Goal: Information Seeking & Learning: Learn about a topic

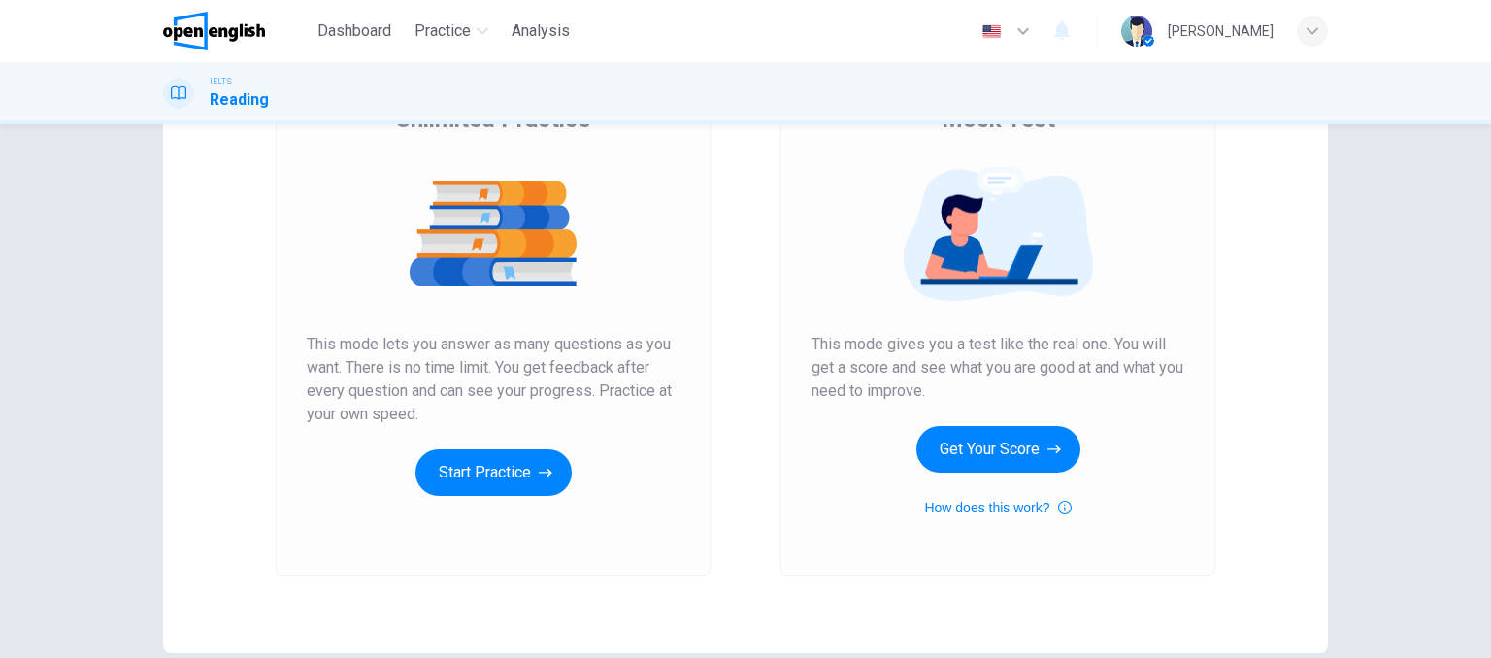
scroll to position [183, 0]
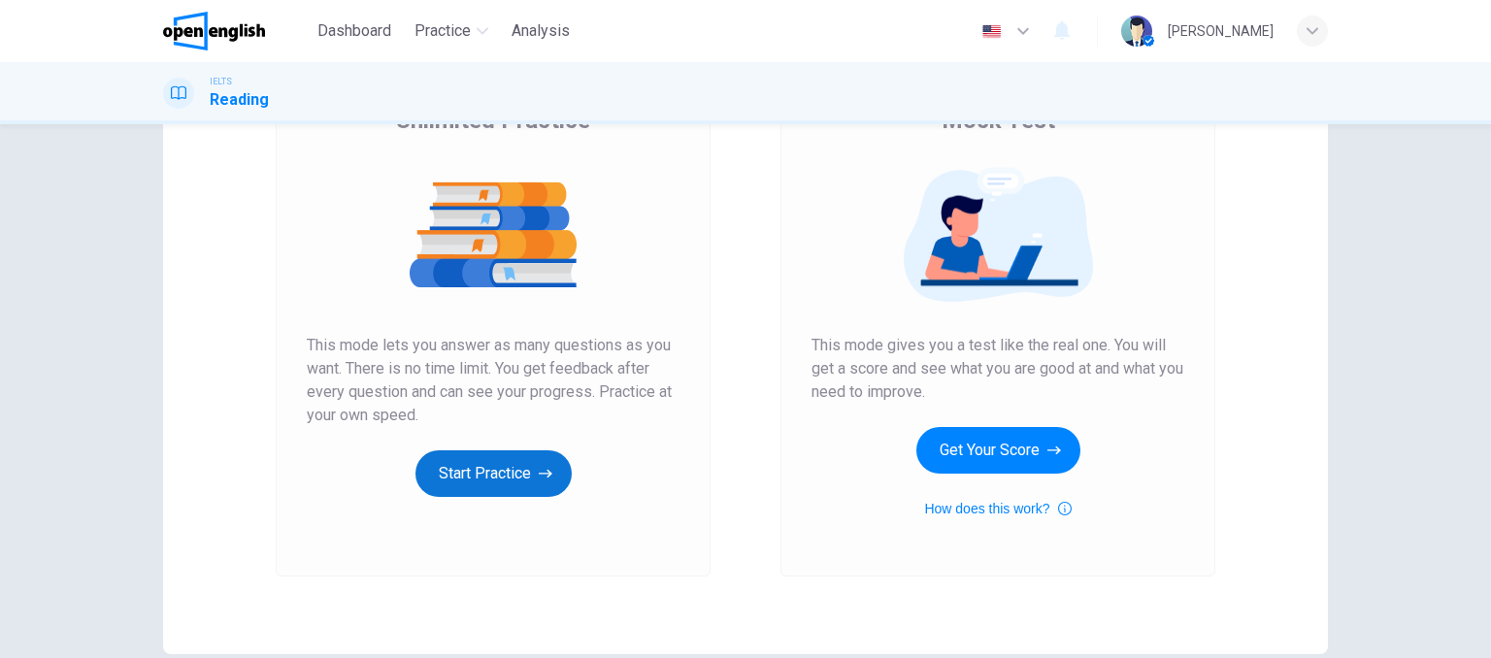
click at [545, 475] on icon "button" at bounding box center [546, 473] width 14 height 19
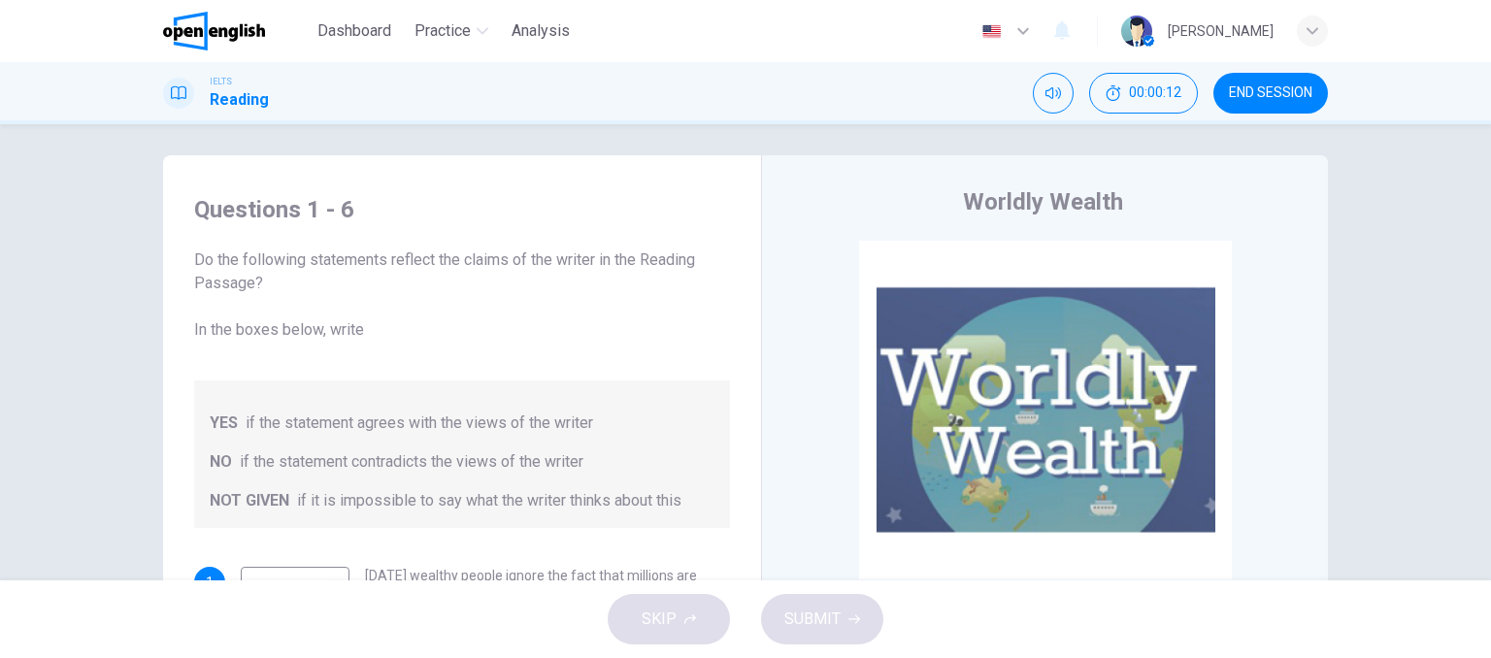
scroll to position [5, 0]
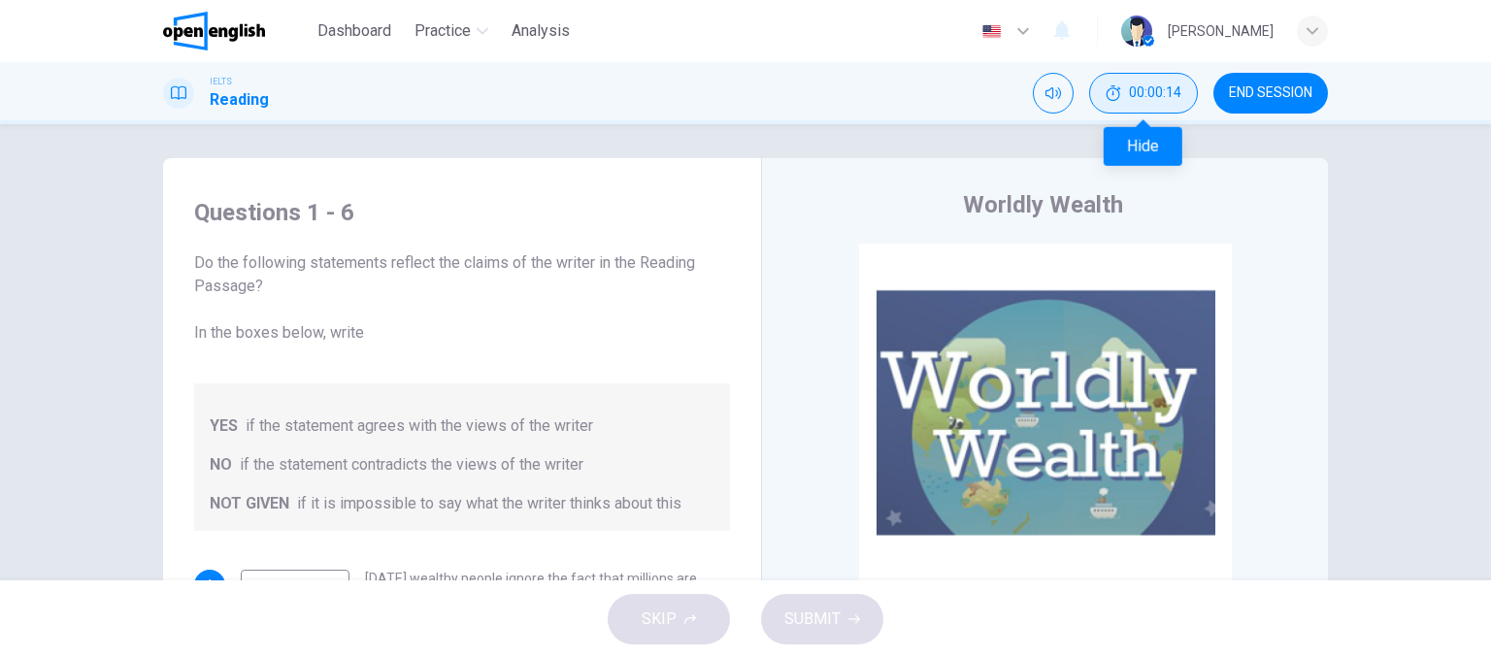
click at [1123, 106] on button "00:00:14" at bounding box center [1143, 93] width 109 height 41
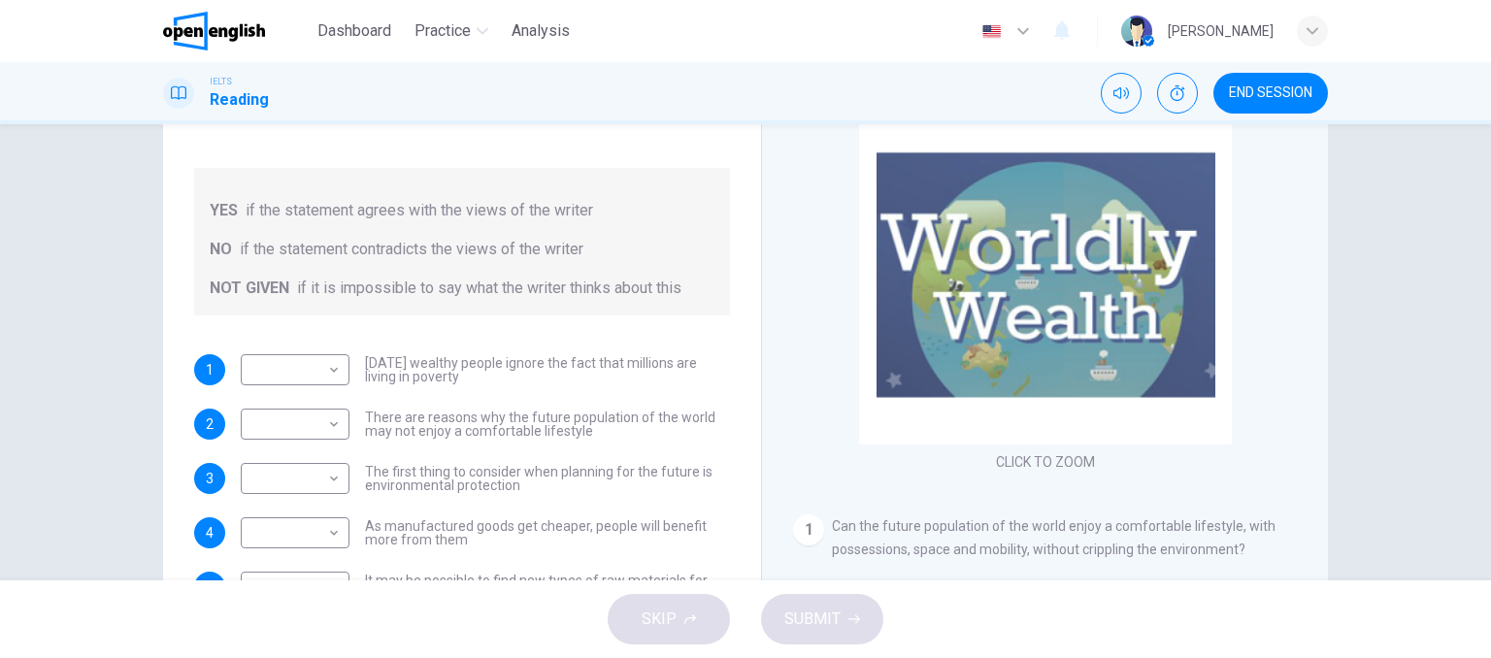
scroll to position [199, 0]
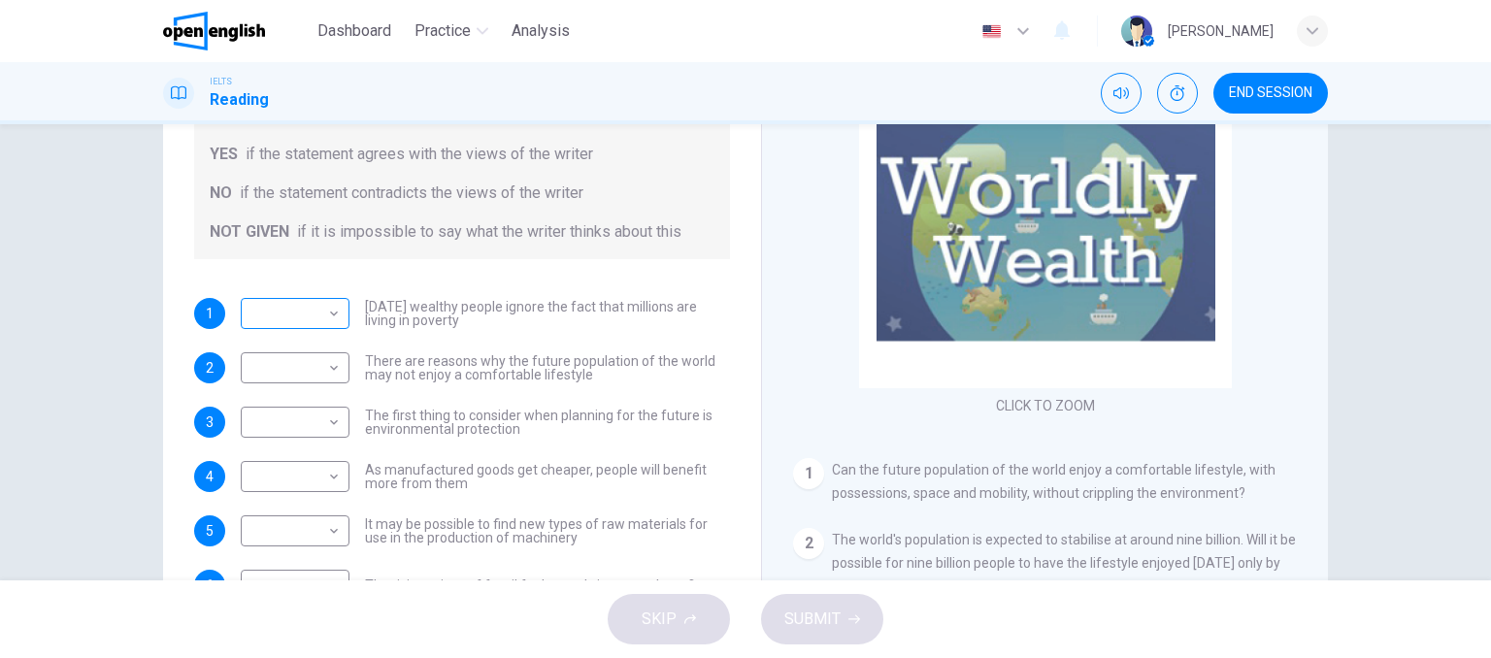
click at [280, 304] on body "This site uses cookies, as explained in our Privacy Policy . If you agree to th…" at bounding box center [745, 329] width 1491 height 658
click at [342, 247] on div at bounding box center [745, 329] width 1491 height 658
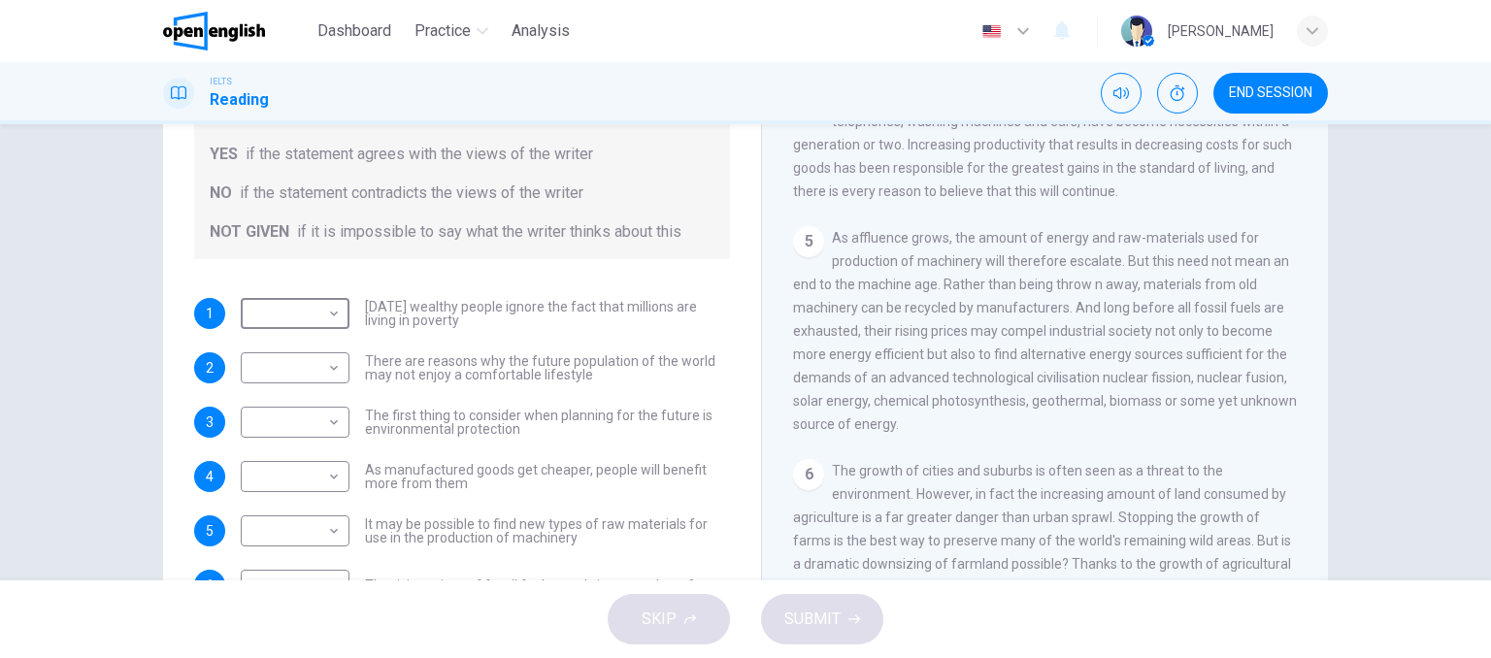
scroll to position [874, 0]
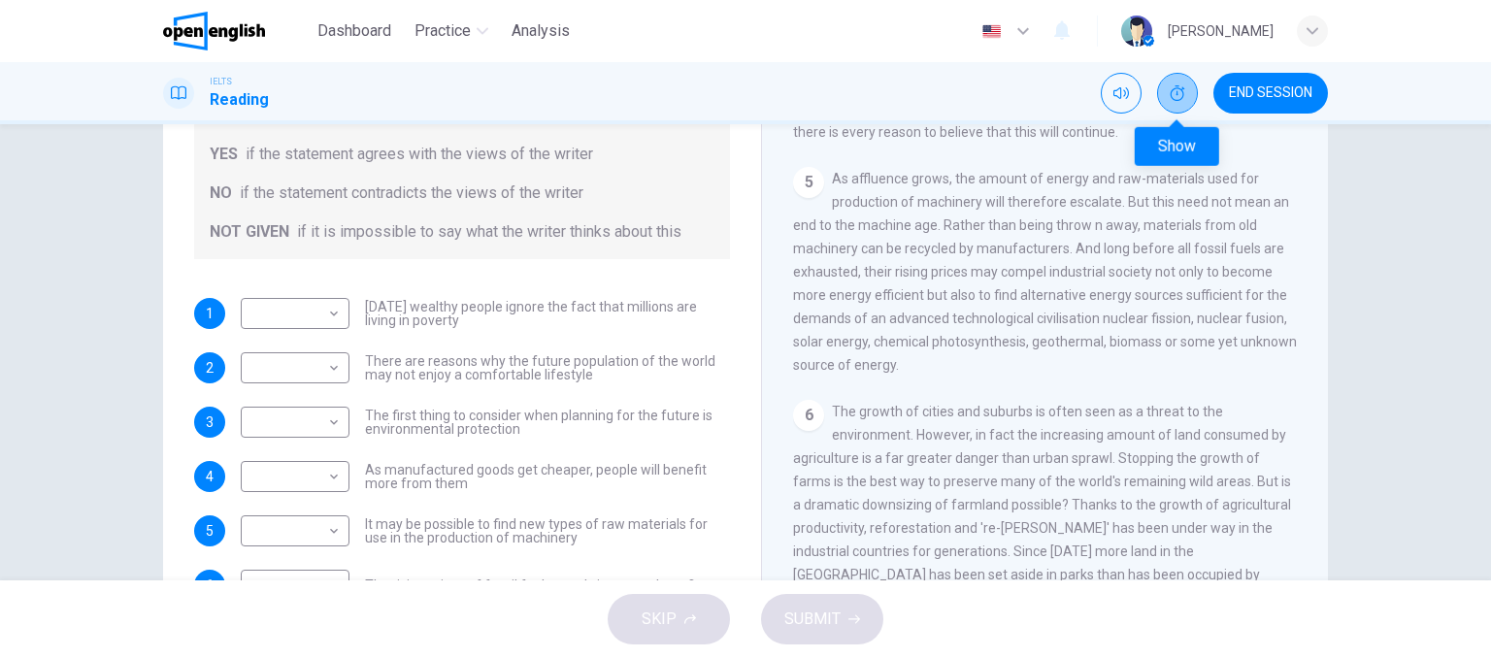
click at [1184, 105] on button "Show" at bounding box center [1177, 93] width 41 height 41
click at [1184, 105] on button "00:24:38" at bounding box center [1143, 93] width 109 height 41
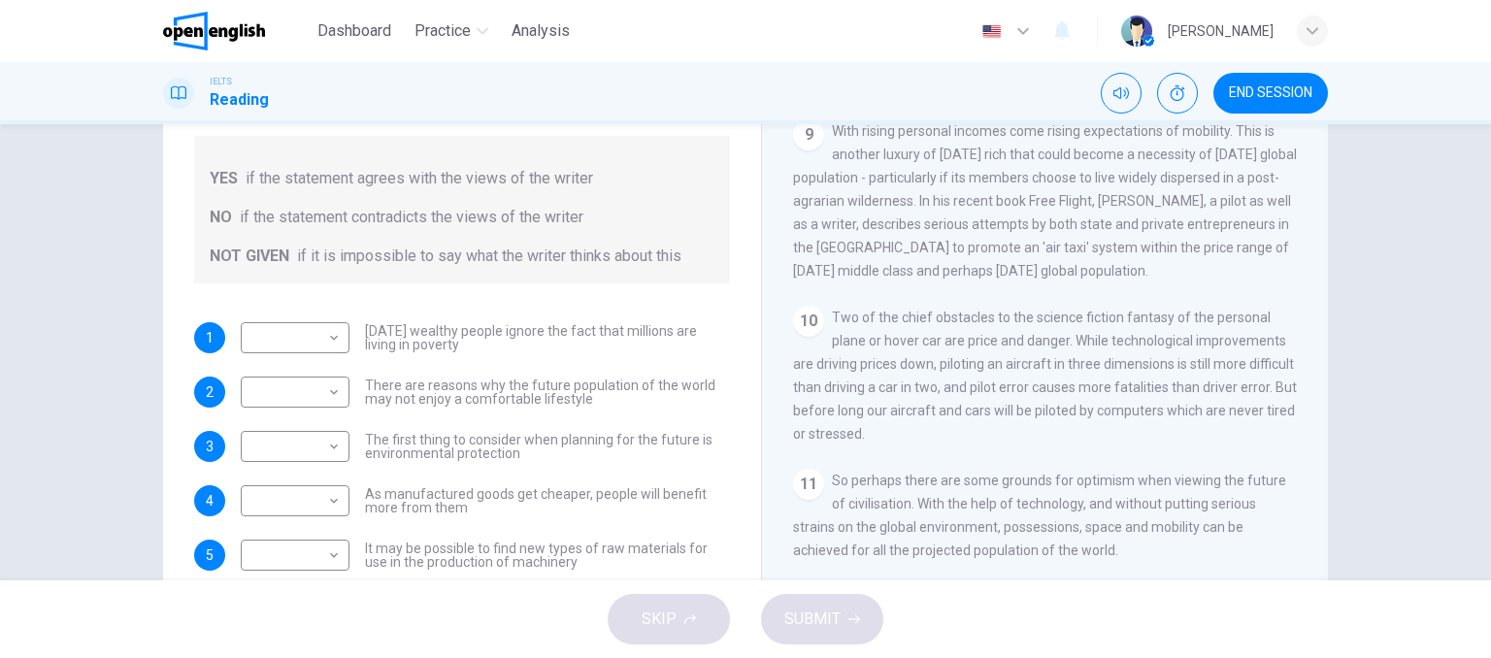
scroll to position [199, 0]
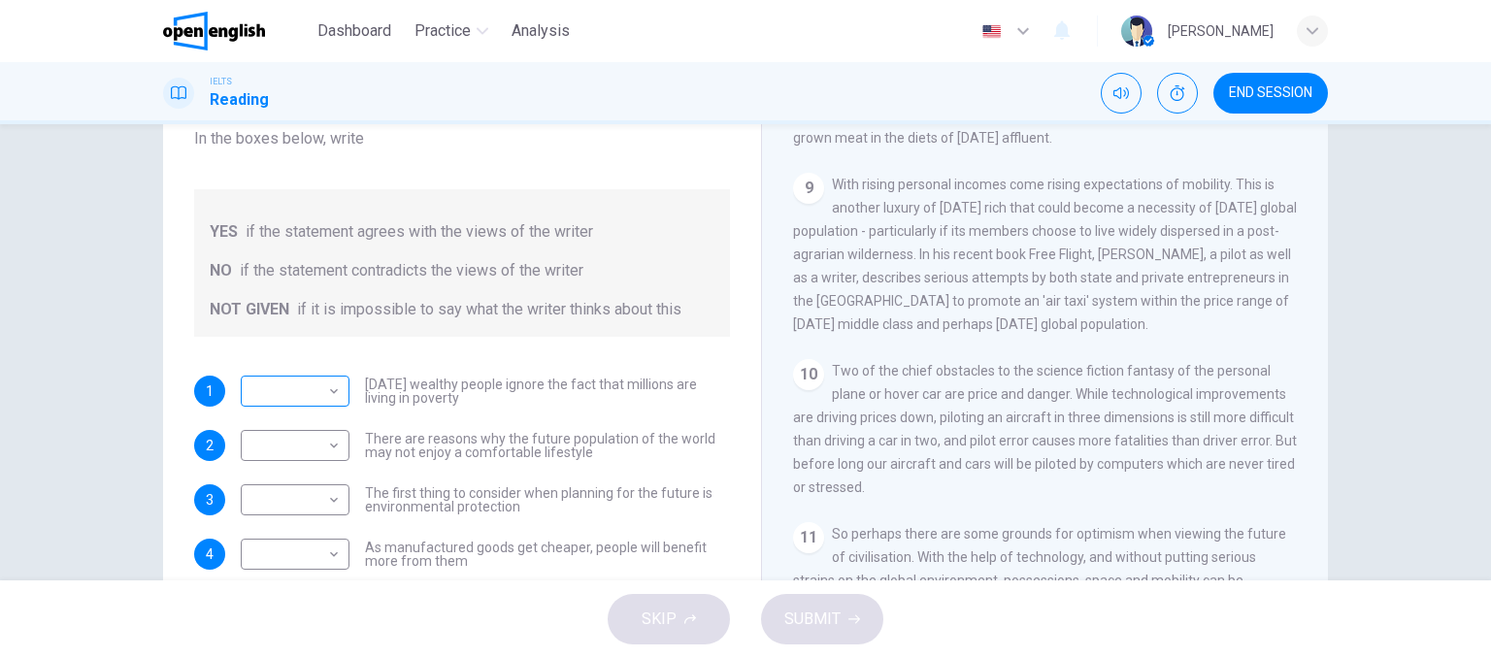
click at [335, 393] on body "This site uses cookies, as explained in our Privacy Policy . If you agree to th…" at bounding box center [745, 329] width 1491 height 658
click at [308, 479] on li "NOT GIVEN" at bounding box center [290, 483] width 109 height 31
type input "*********"
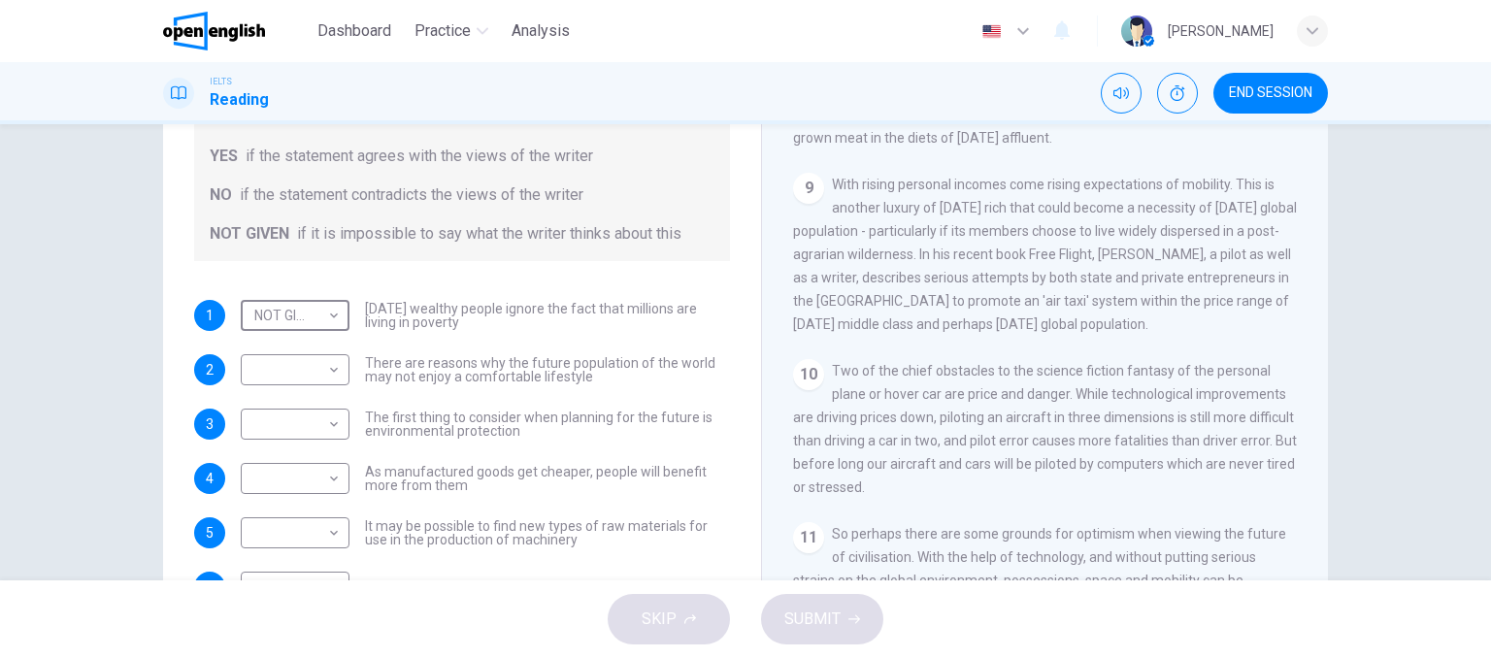
scroll to position [78, 0]
click at [318, 356] on body "This site uses cookies, as explained in our Privacy Policy . If you agree to th…" at bounding box center [745, 329] width 1491 height 658
click at [313, 420] on li "NO" at bounding box center [290, 429] width 109 height 31
type input "**"
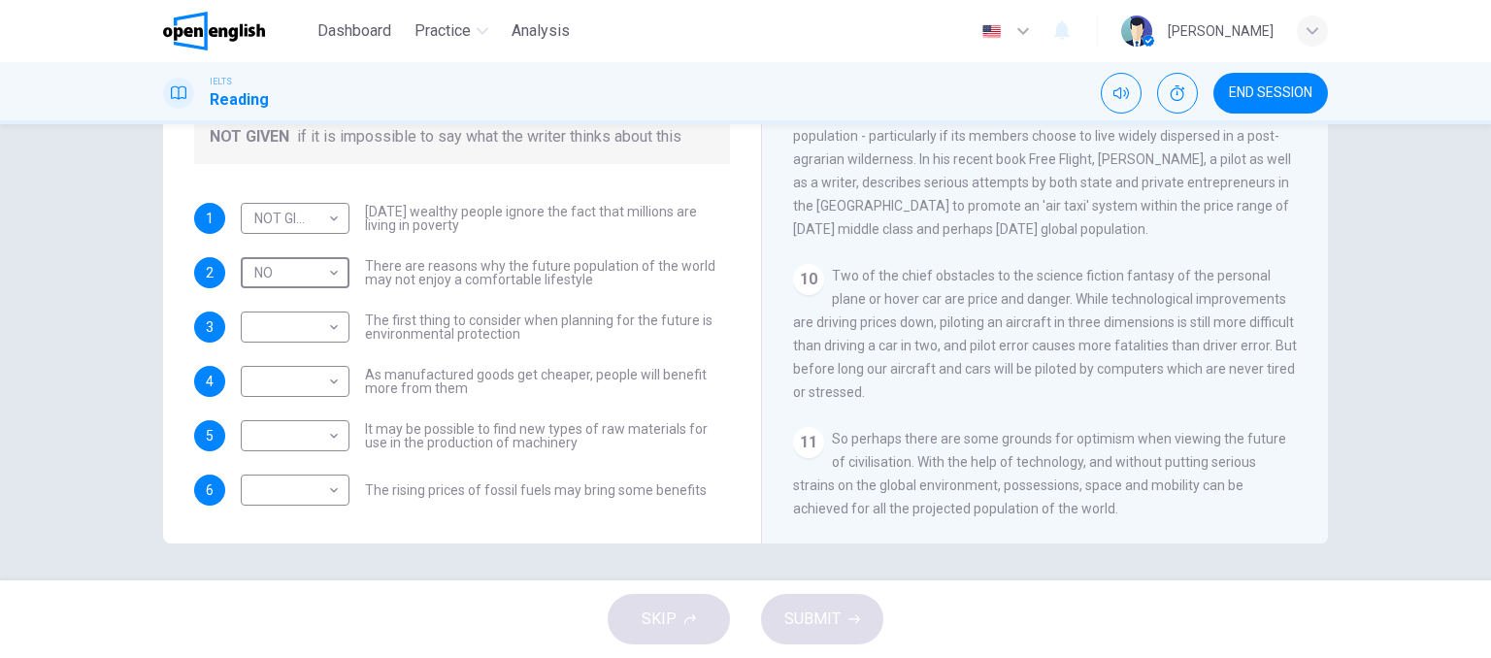
scroll to position [296, 0]
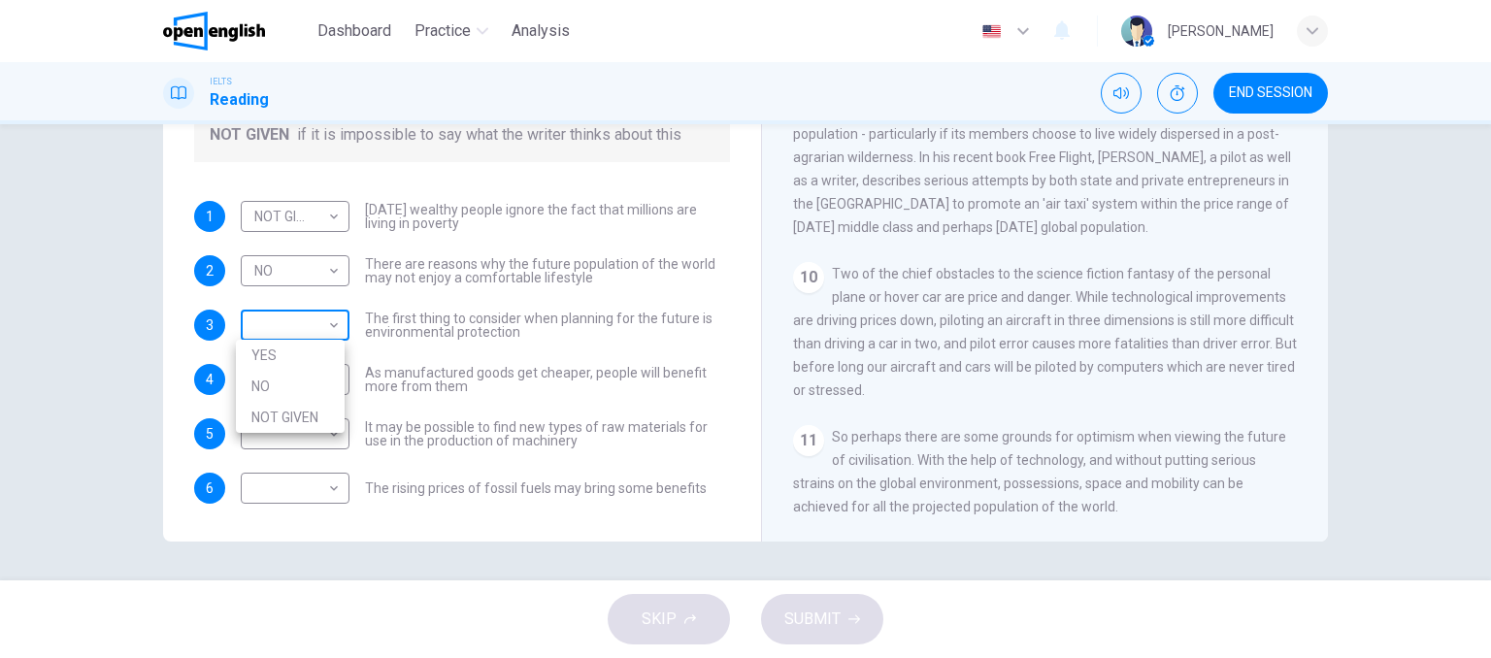
click at [332, 327] on body "This site uses cookies, as explained in our Privacy Policy . If you agree to th…" at bounding box center [745, 329] width 1491 height 658
click at [313, 414] on li "NOT GIVEN" at bounding box center [290, 417] width 109 height 31
type input "*********"
click at [323, 389] on body "This site uses cookies, as explained in our Privacy Policy . If you agree to th…" at bounding box center [745, 329] width 1491 height 658
click at [317, 430] on li "NO" at bounding box center [290, 440] width 109 height 31
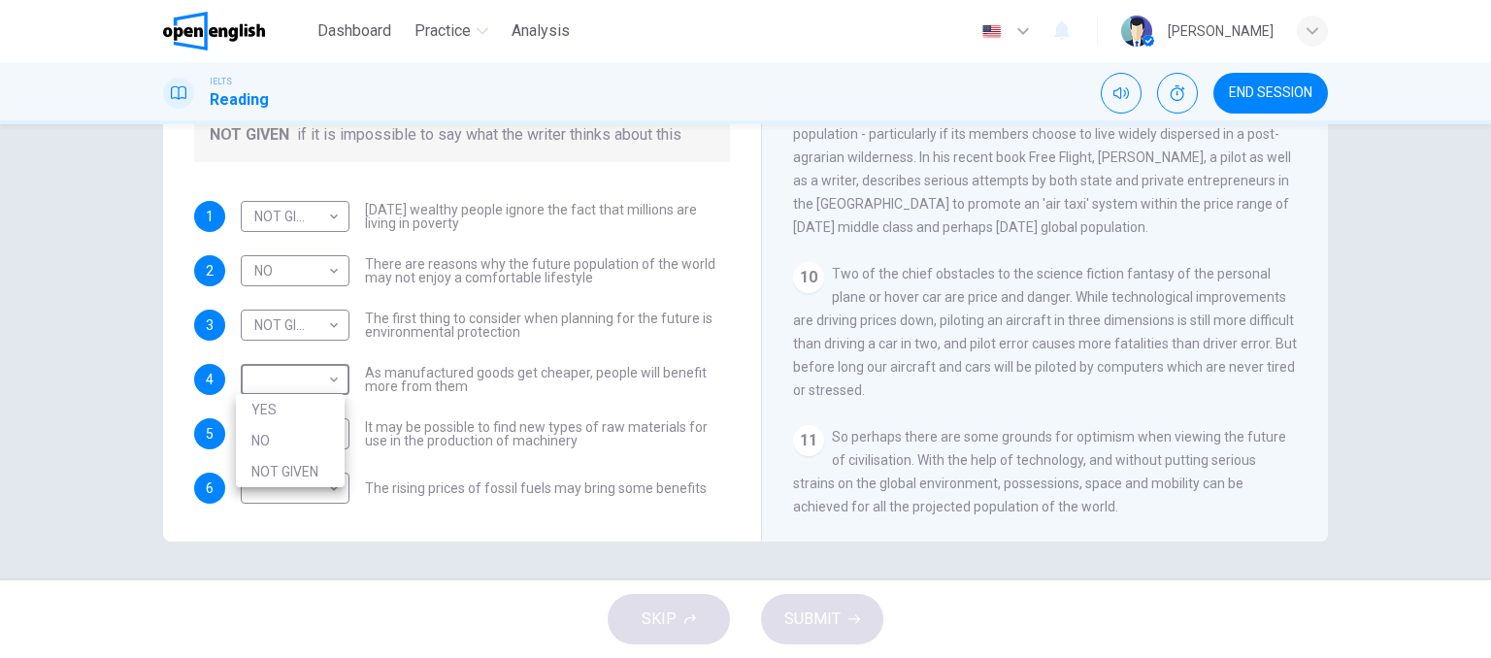
type input "**"
click at [326, 444] on body "This site uses cookies, as explained in our Privacy Policy . If you agree to th…" at bounding box center [745, 329] width 1491 height 658
click at [305, 492] on li "NO" at bounding box center [290, 495] width 109 height 31
type input "**"
click at [306, 483] on body "This site uses cookies, as explained in our Privacy Policy . If you agree to th…" at bounding box center [745, 329] width 1491 height 658
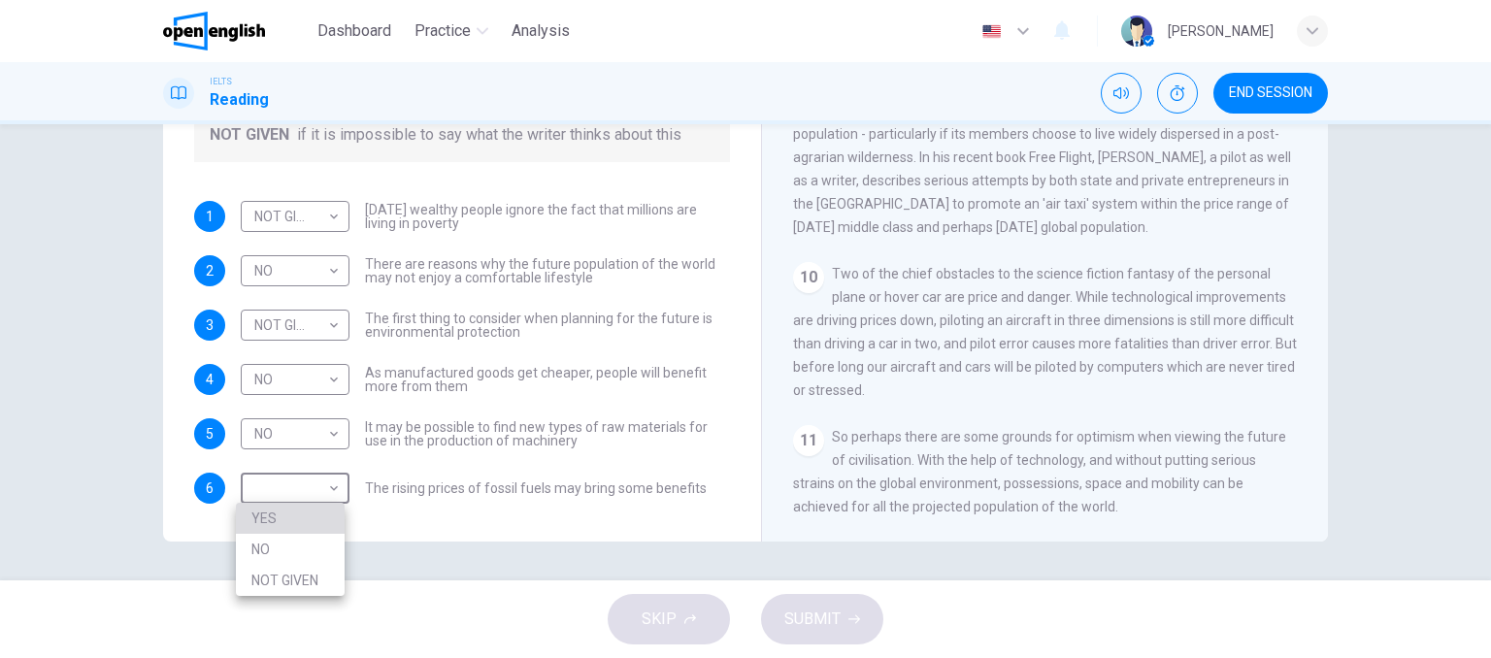
click at [305, 517] on li "YES" at bounding box center [290, 518] width 109 height 31
type input "***"
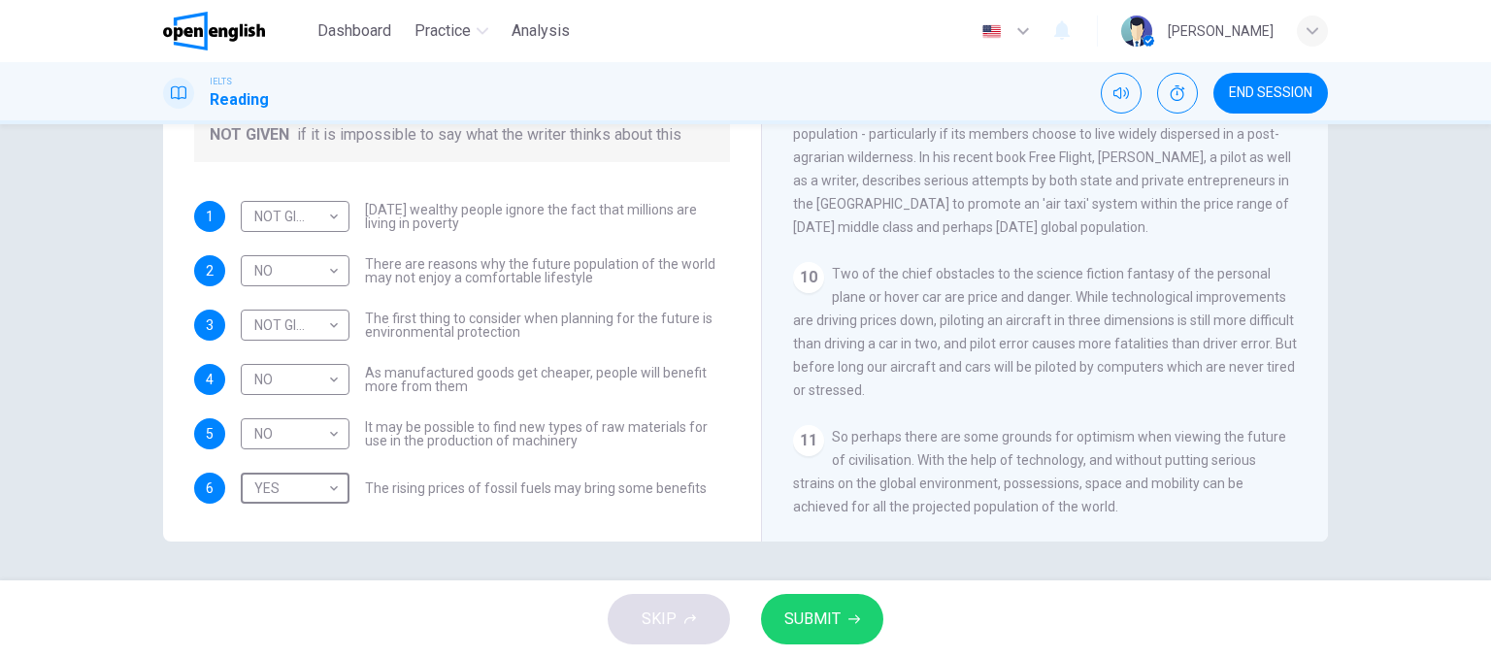
click at [838, 622] on span "SUBMIT" at bounding box center [812, 619] width 56 height 27
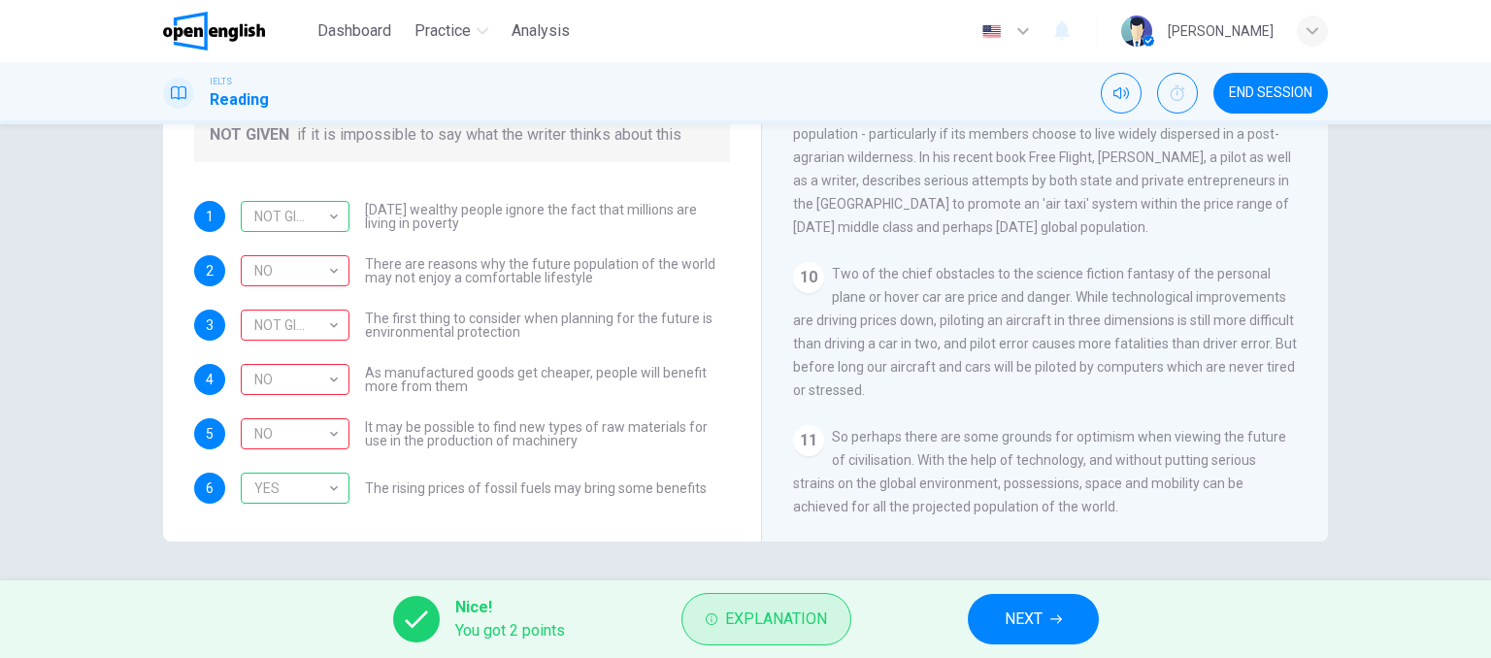
click at [733, 593] on button "Explanation" at bounding box center [766, 619] width 170 height 52
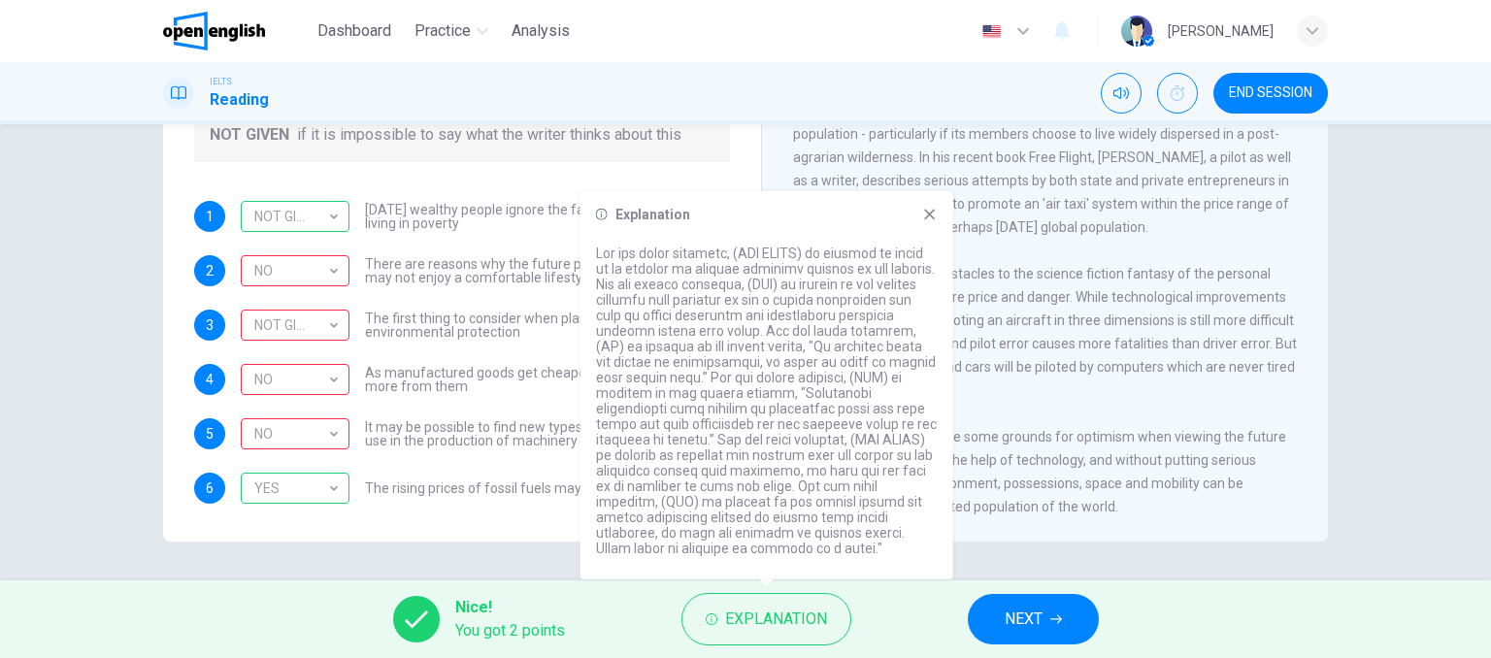
click at [561, 530] on div "Questions 1 - 6 Do the following statements reflect the claims of the writer in…" at bounding box center [462, 213] width 567 height 655
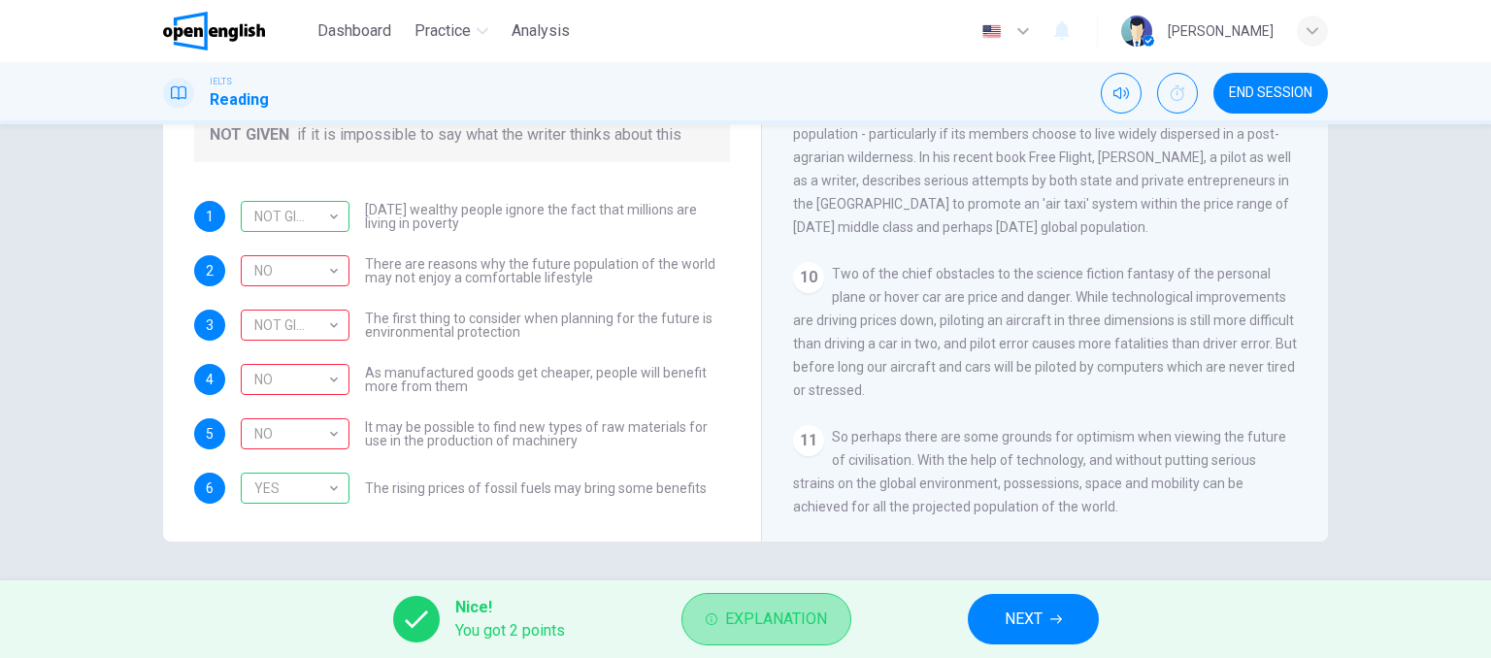
click at [718, 611] on button "Explanation" at bounding box center [766, 619] width 170 height 52
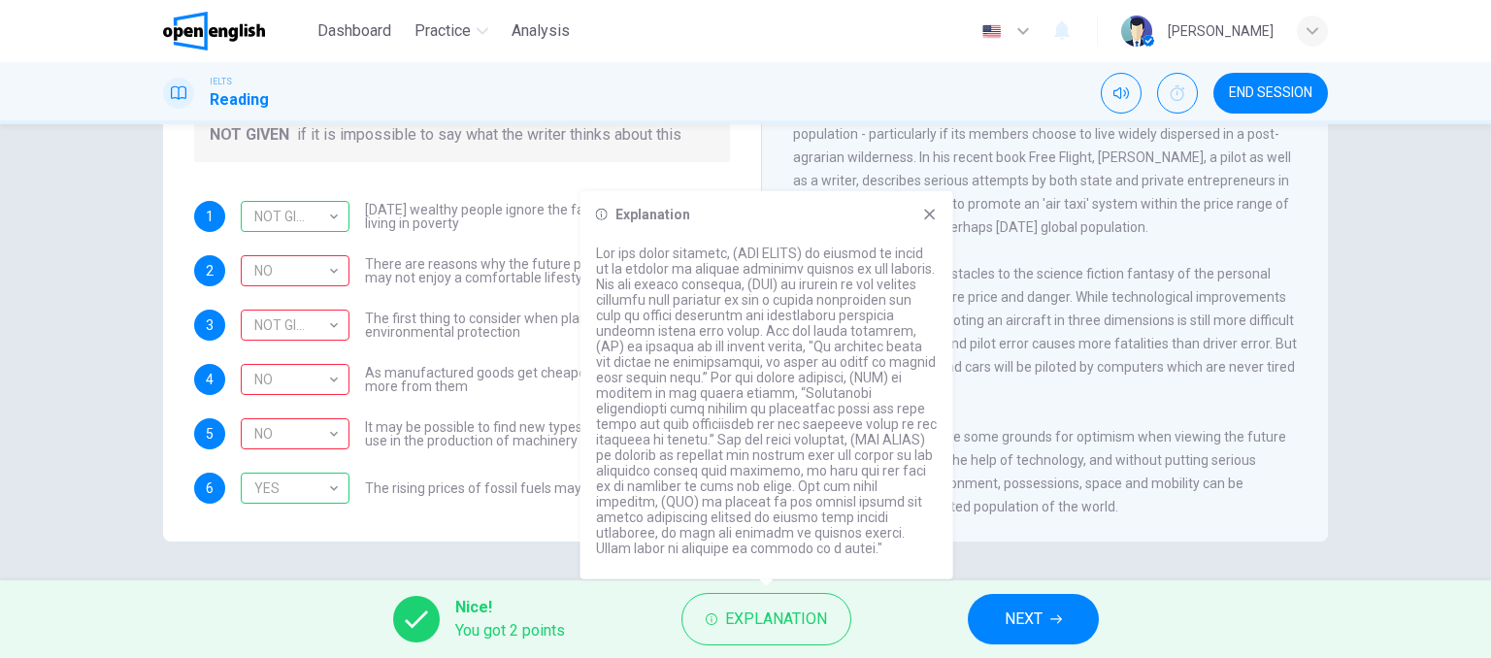
click at [554, 525] on div "Questions 1 - 6 Do the following statements reflect the claims of the writer in…" at bounding box center [462, 213] width 567 height 655
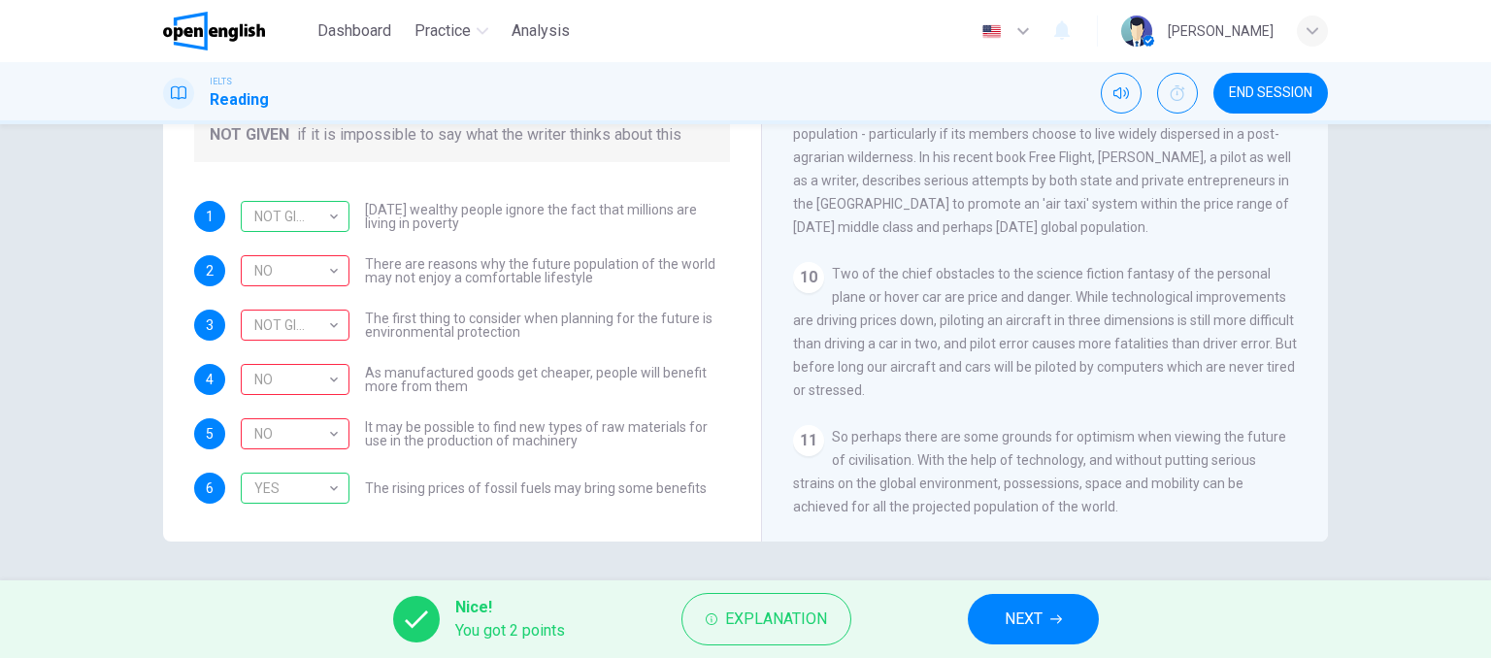
click at [994, 611] on button "NEXT" at bounding box center [1033, 619] width 131 height 50
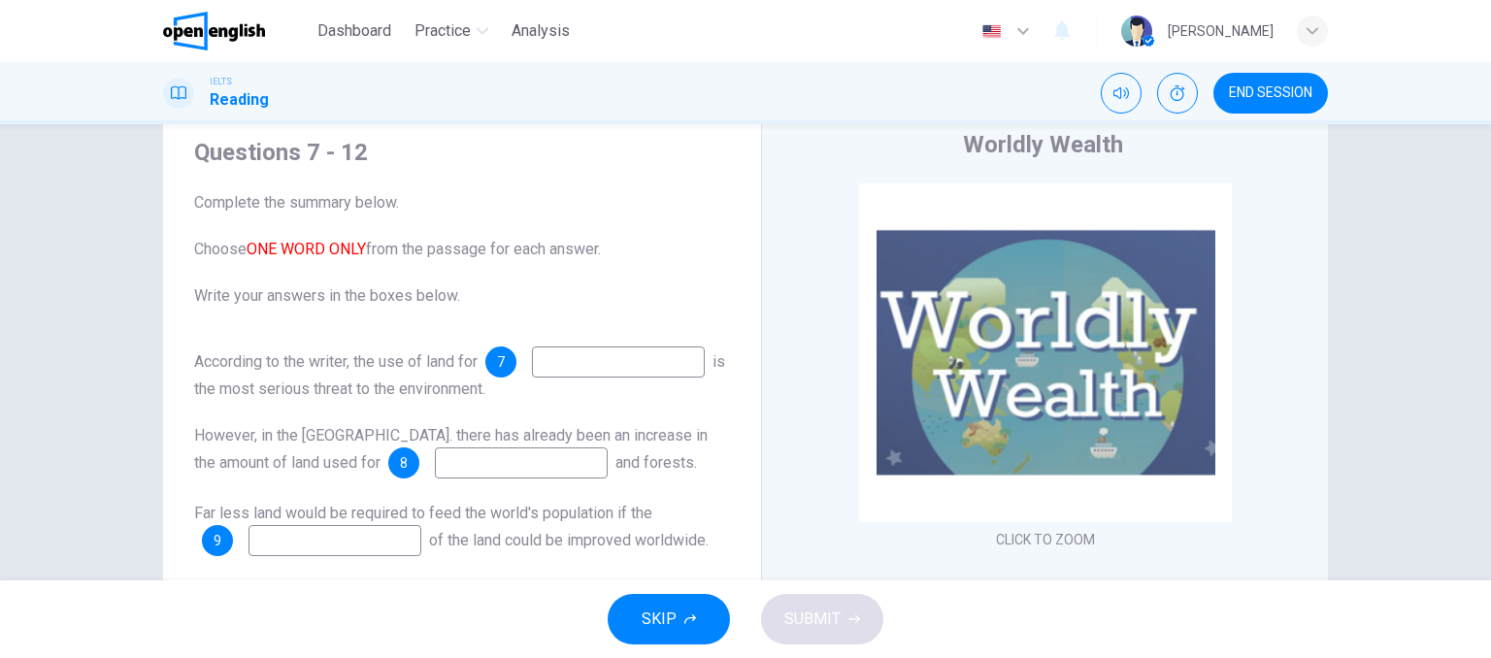
scroll to position [5, 0]
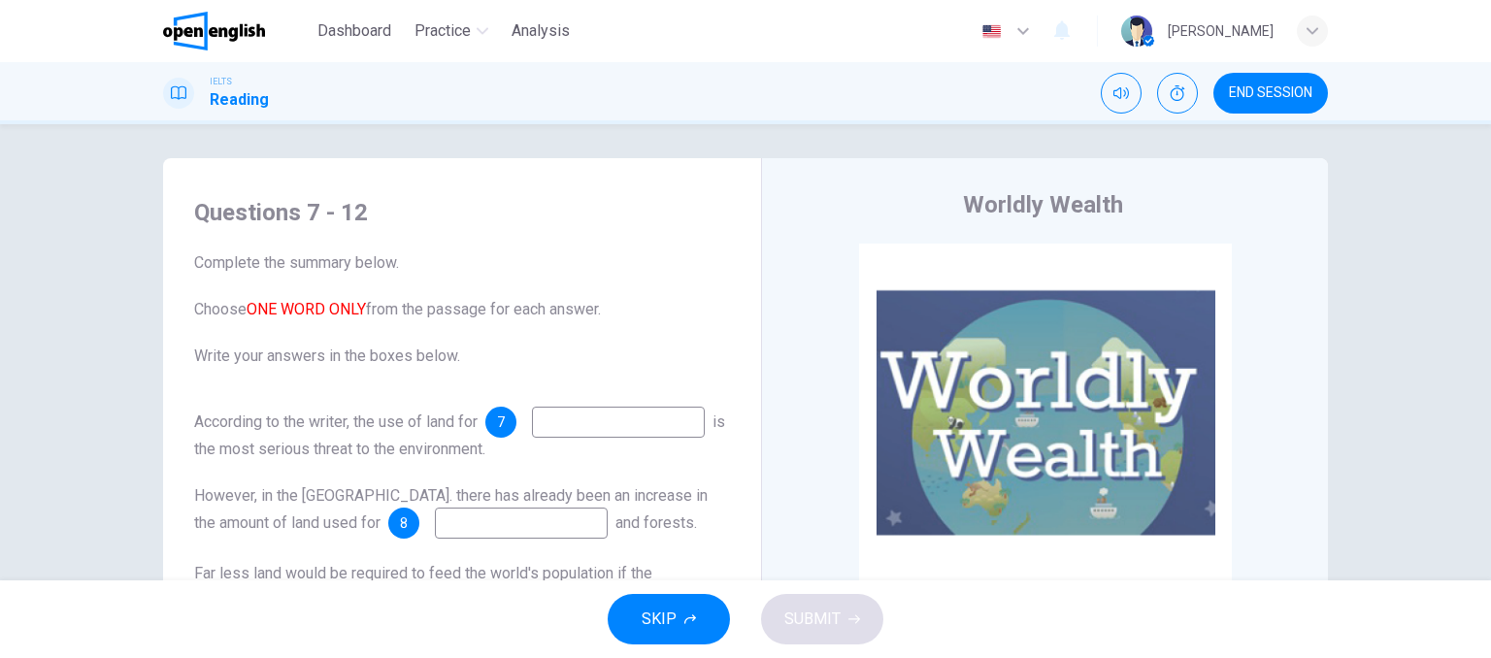
click at [532, 438] on input at bounding box center [618, 422] width 173 height 31
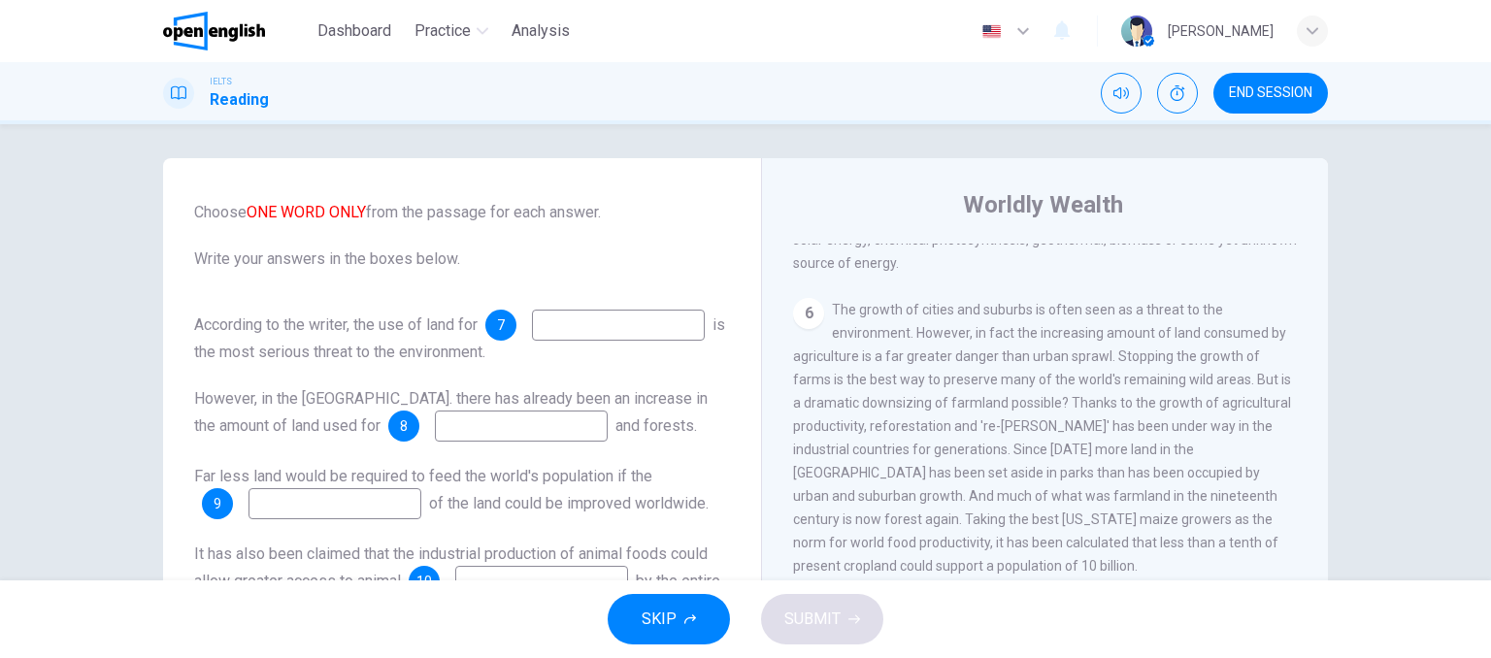
scroll to position [1165, 0]
type input "**********"
click at [435, 442] on input at bounding box center [521, 426] width 173 height 31
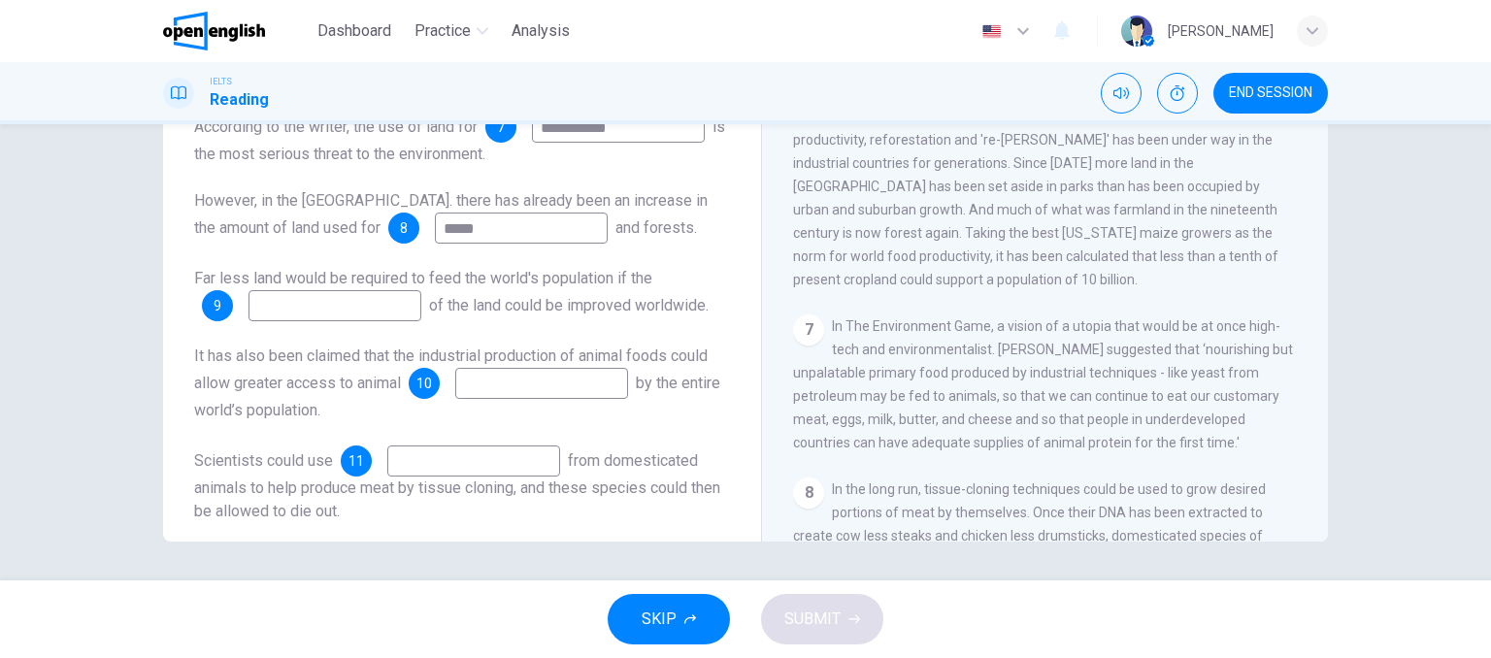
scroll to position [0, 0]
type input "*****"
click at [356, 325] on input at bounding box center [335, 309] width 173 height 31
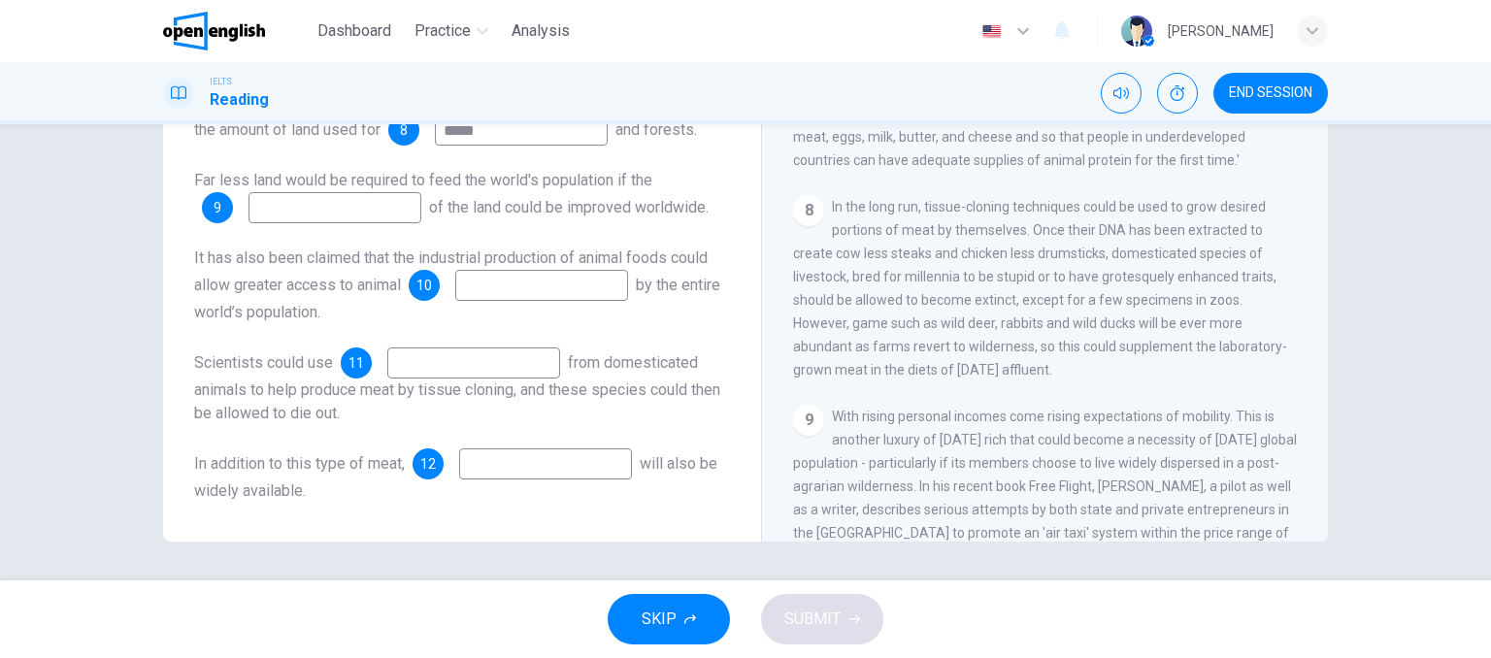
scroll to position [1420, 0]
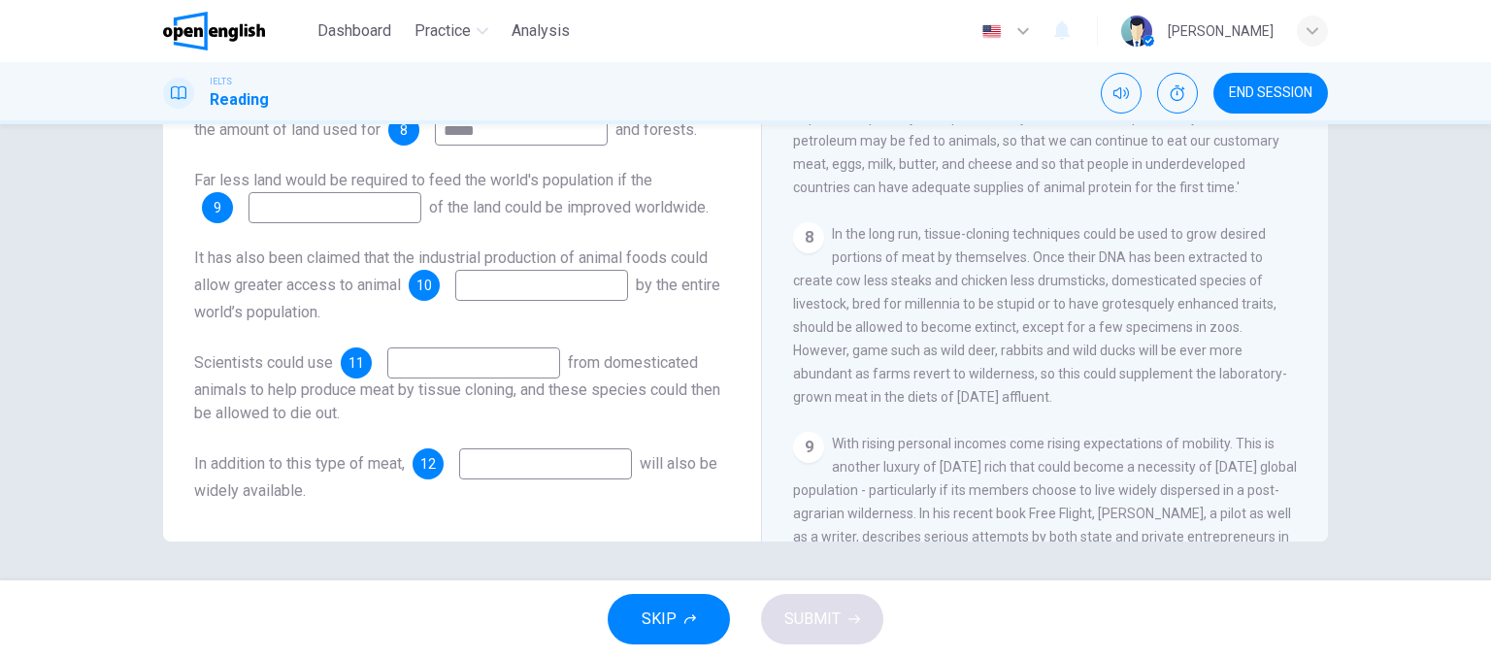
click at [515, 362] on input at bounding box center [473, 363] width 173 height 31
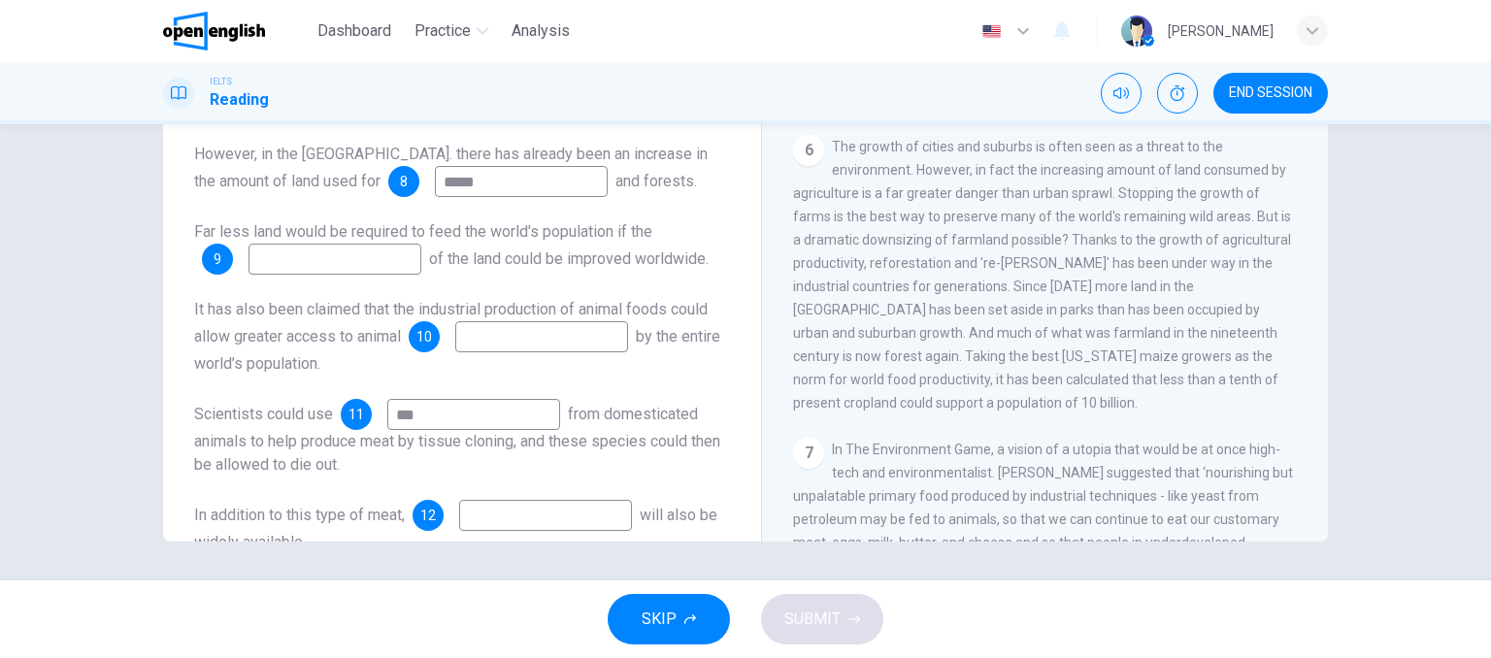
scroll to position [1032, 0]
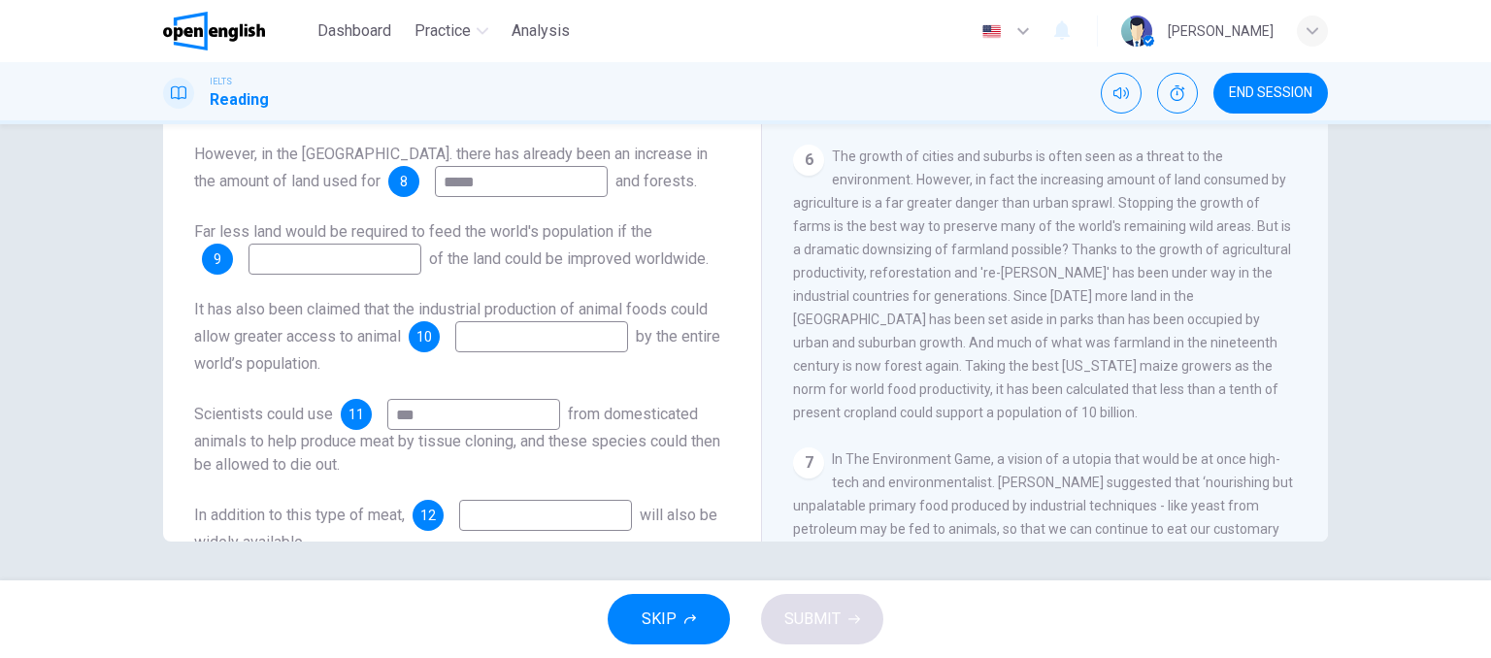
type input "***"
click at [378, 275] on input at bounding box center [335, 259] width 173 height 31
type input "*******"
click at [522, 352] on input at bounding box center [541, 336] width 173 height 31
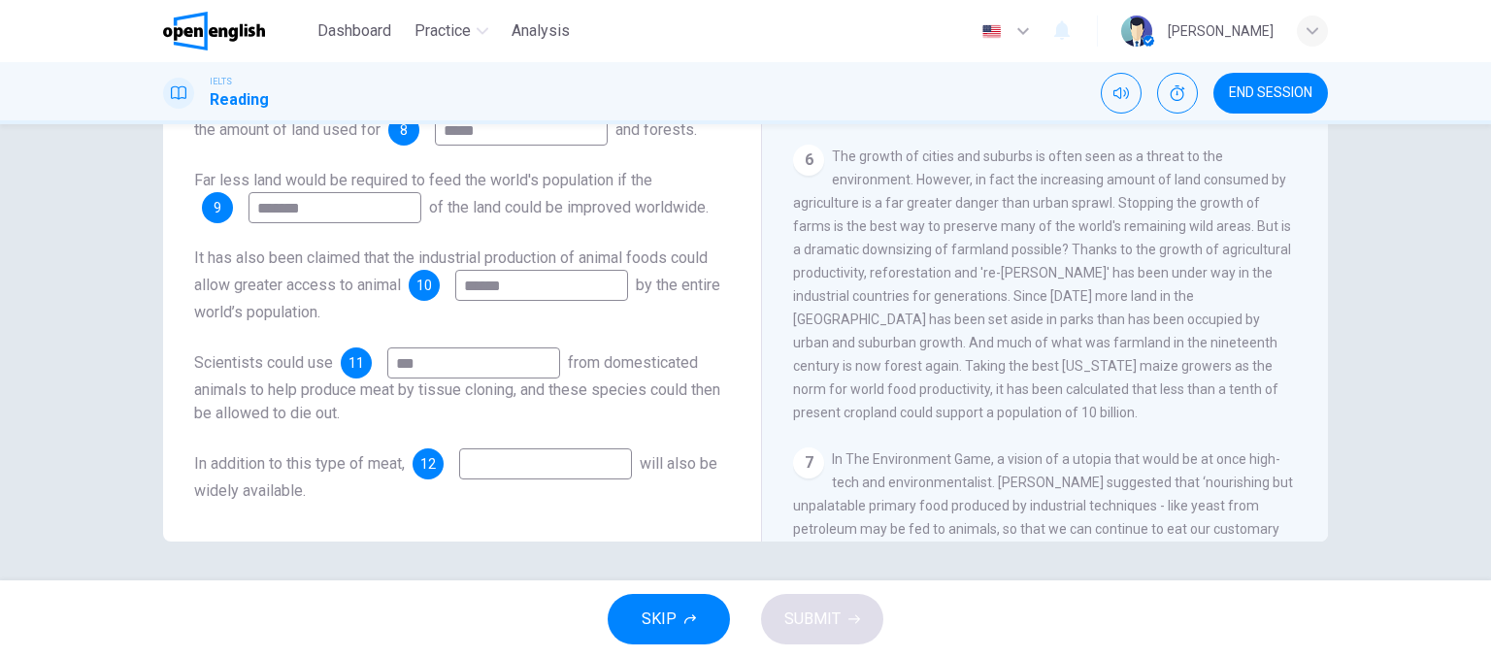
scroll to position [148, 0]
type input "******"
click at [517, 473] on input at bounding box center [545, 464] width 173 height 31
type input "******"
click at [795, 599] on button "SUBMIT" at bounding box center [822, 619] width 122 height 50
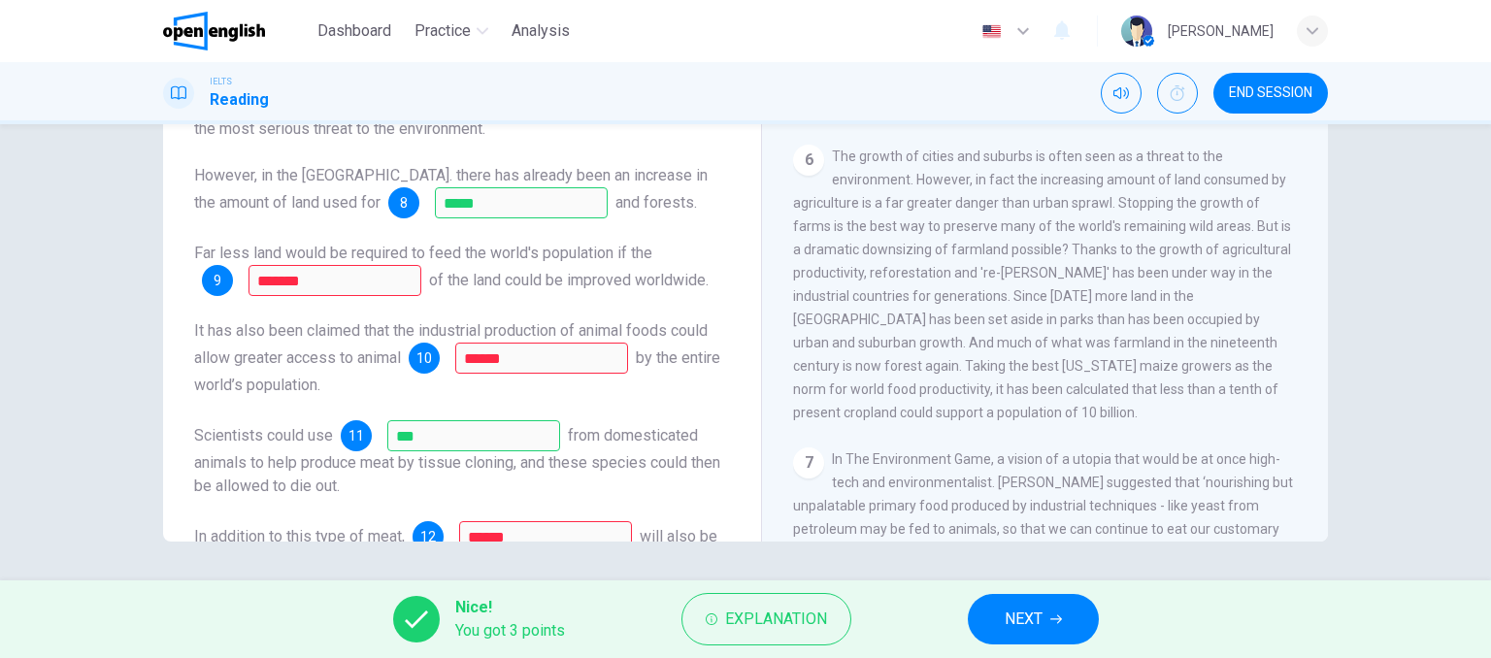
scroll to position [0, 0]
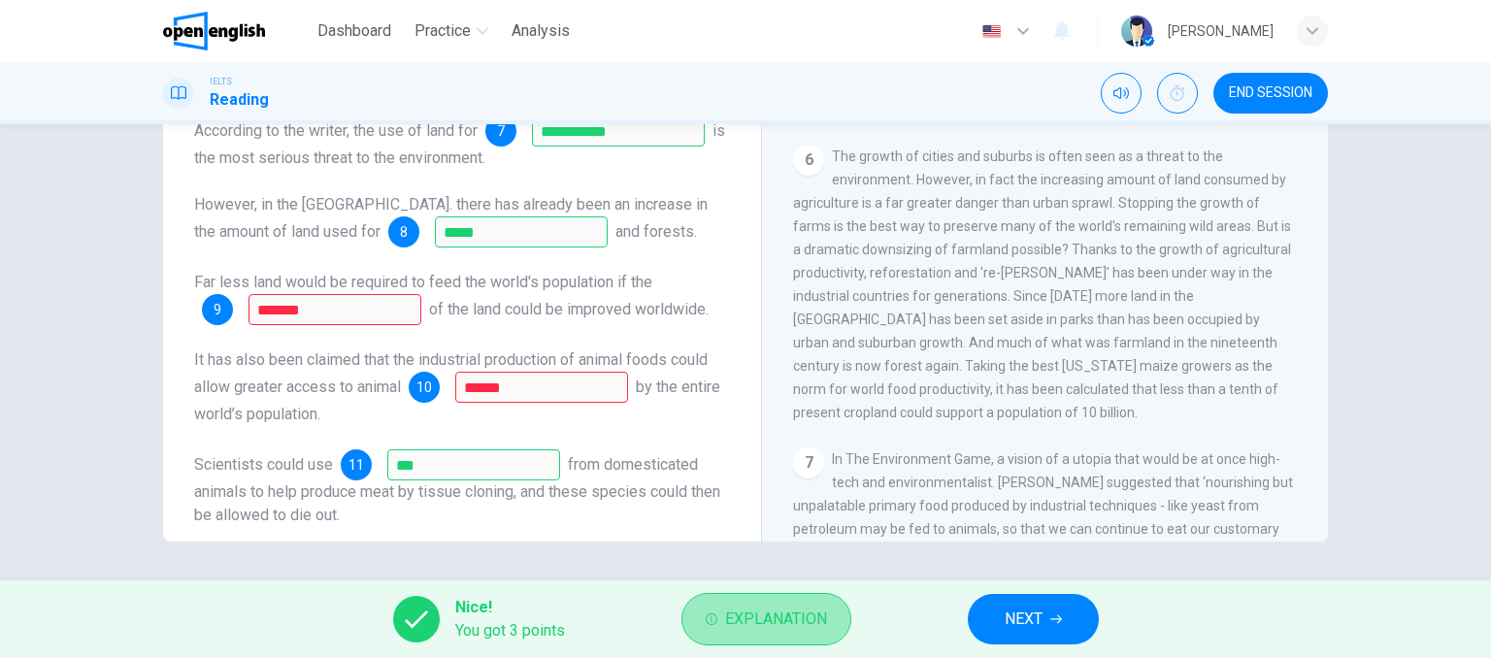
click at [781, 606] on span "Explanation" at bounding box center [776, 619] width 102 height 27
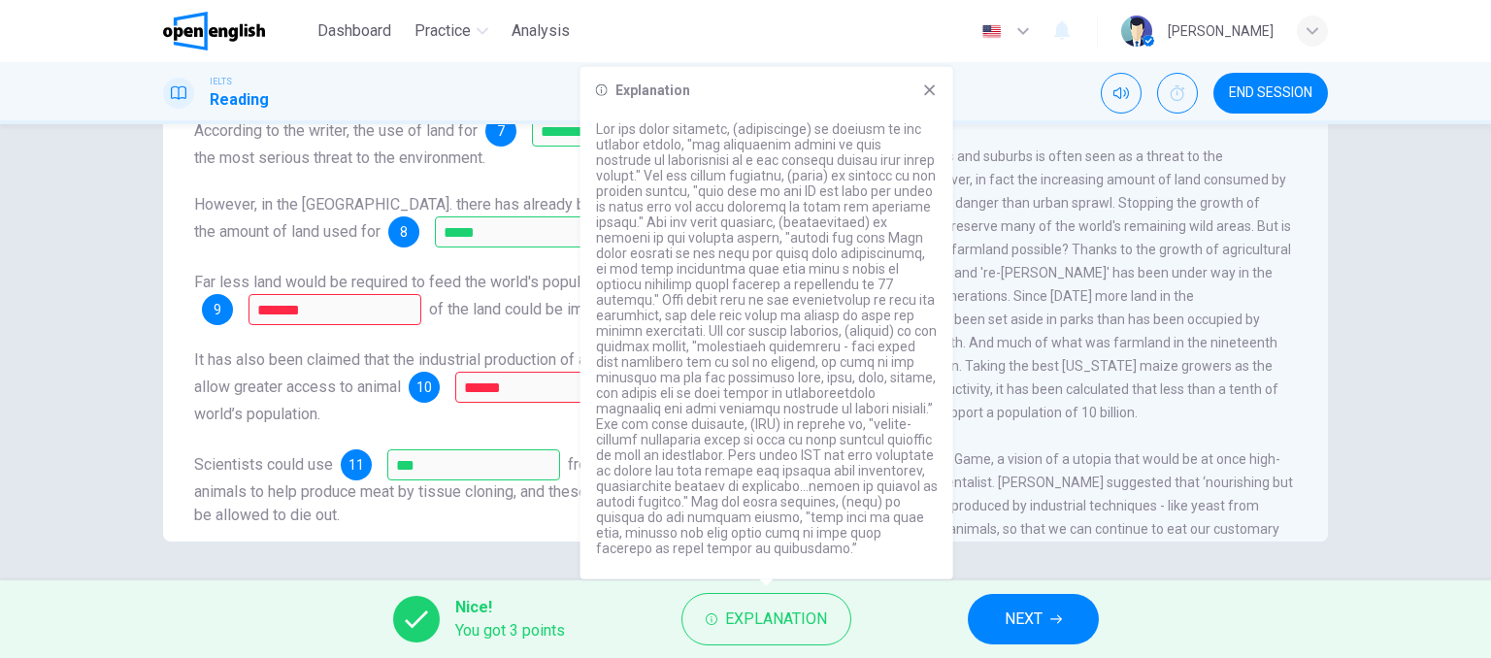
click at [488, 426] on div "It has also been claimed that the industrial production of animal foods could a…" at bounding box center [462, 388] width 536 height 78
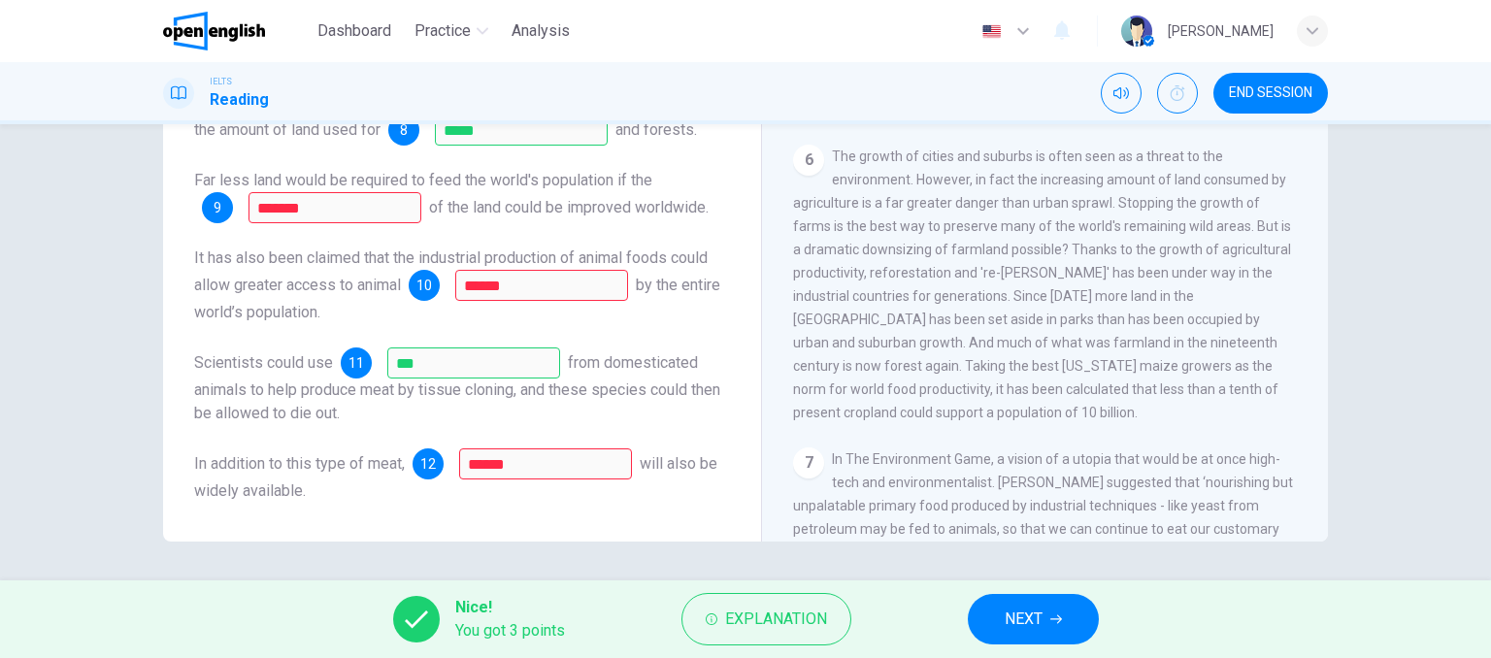
scroll to position [148, 0]
click at [724, 610] on button "Explanation" at bounding box center [766, 619] width 170 height 52
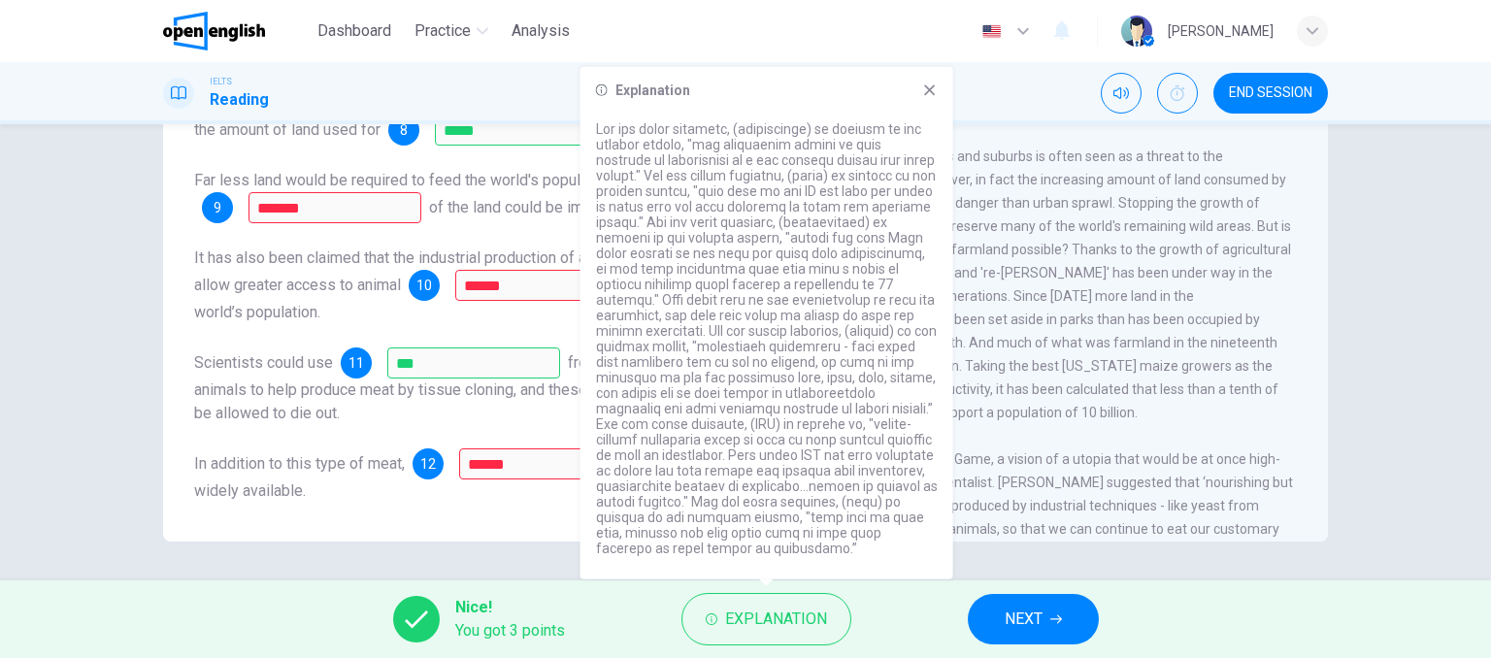
click at [548, 533] on div "**********" at bounding box center [462, 213] width 567 height 655
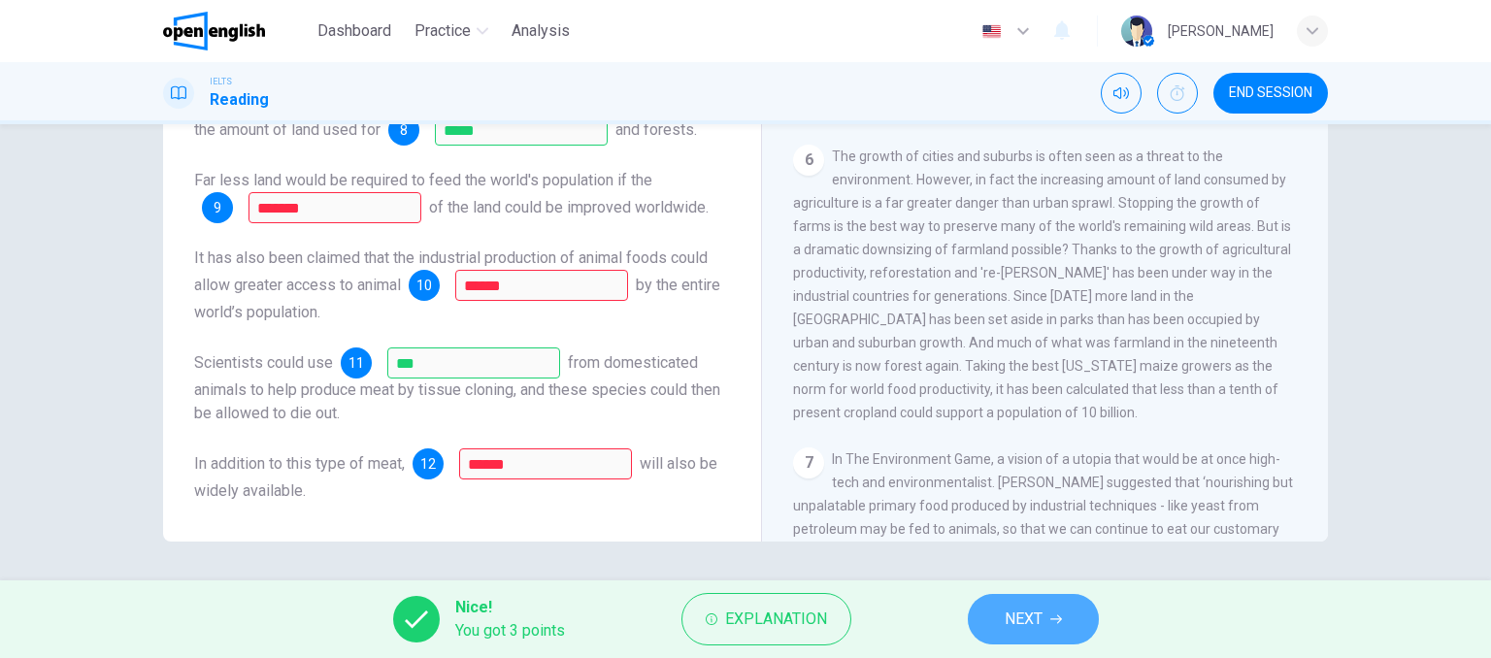
click at [981, 612] on button "NEXT" at bounding box center [1033, 619] width 131 height 50
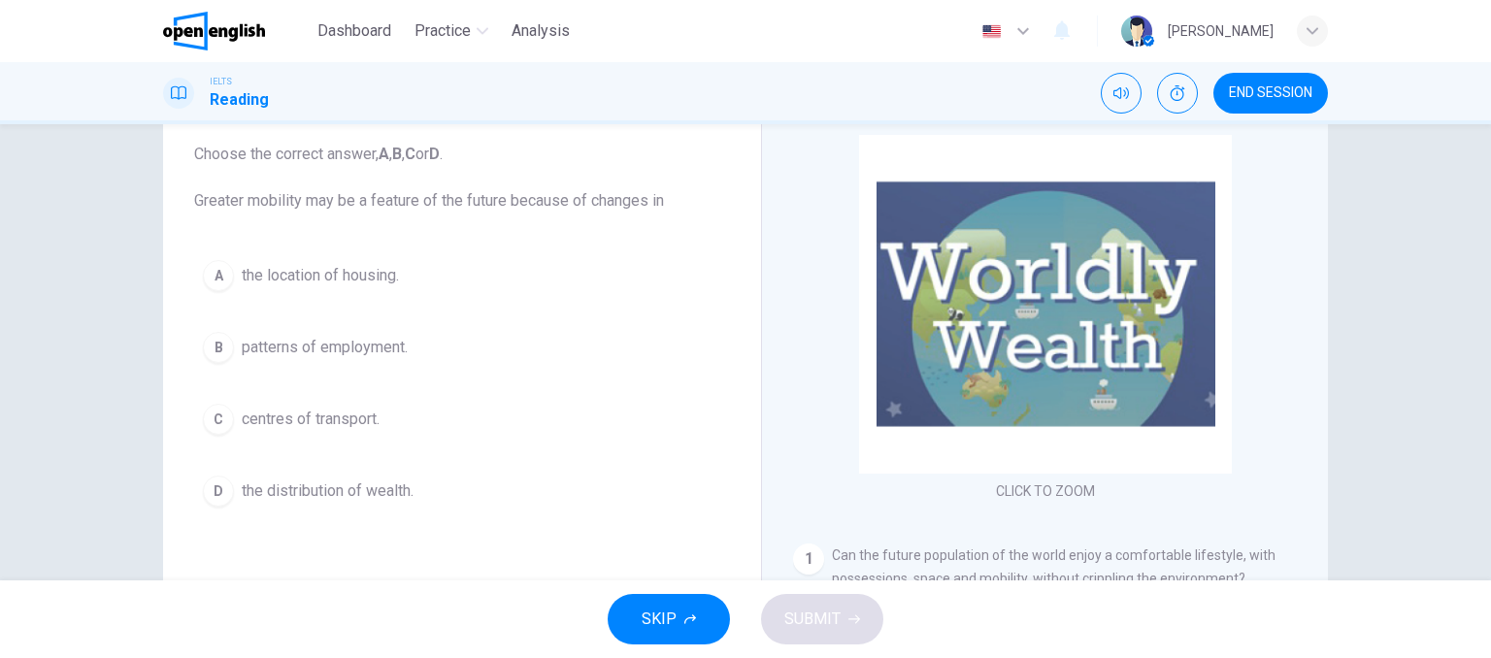
scroll to position [102, 0]
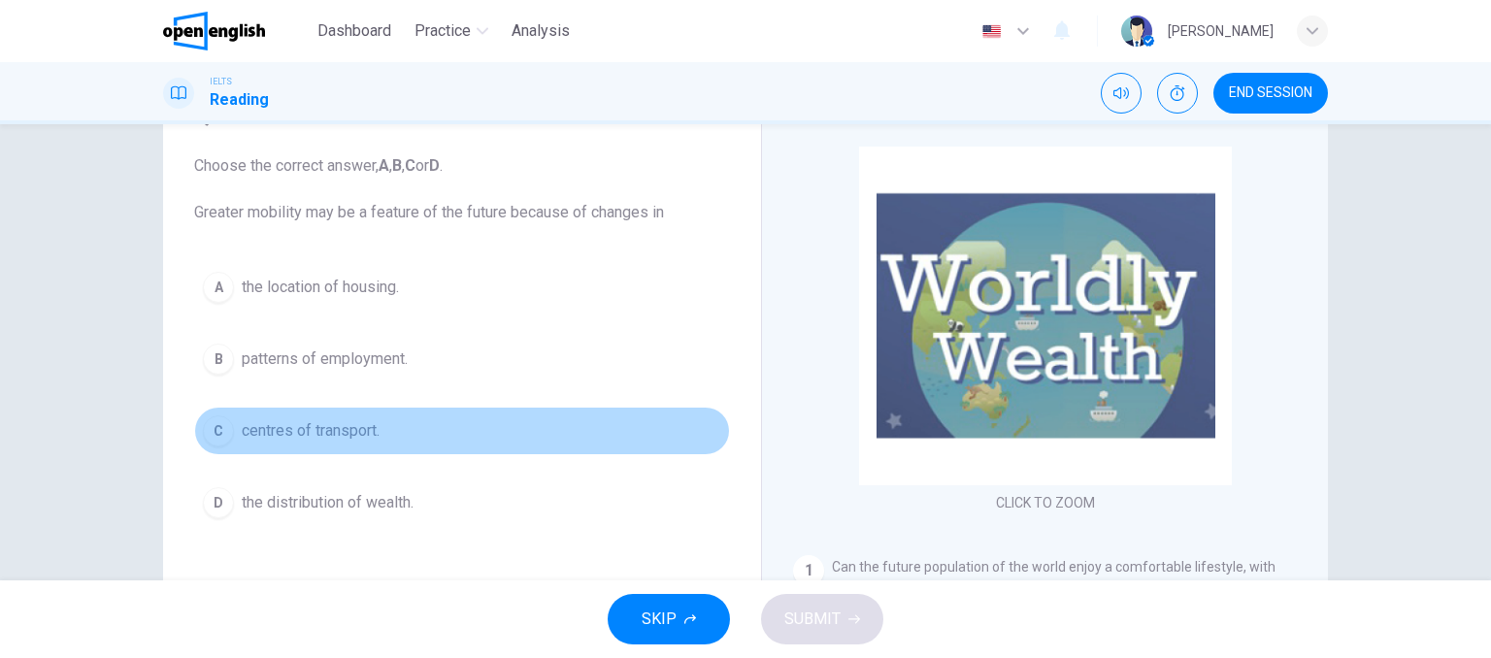
click at [217, 429] on div "C" at bounding box center [218, 430] width 31 height 31
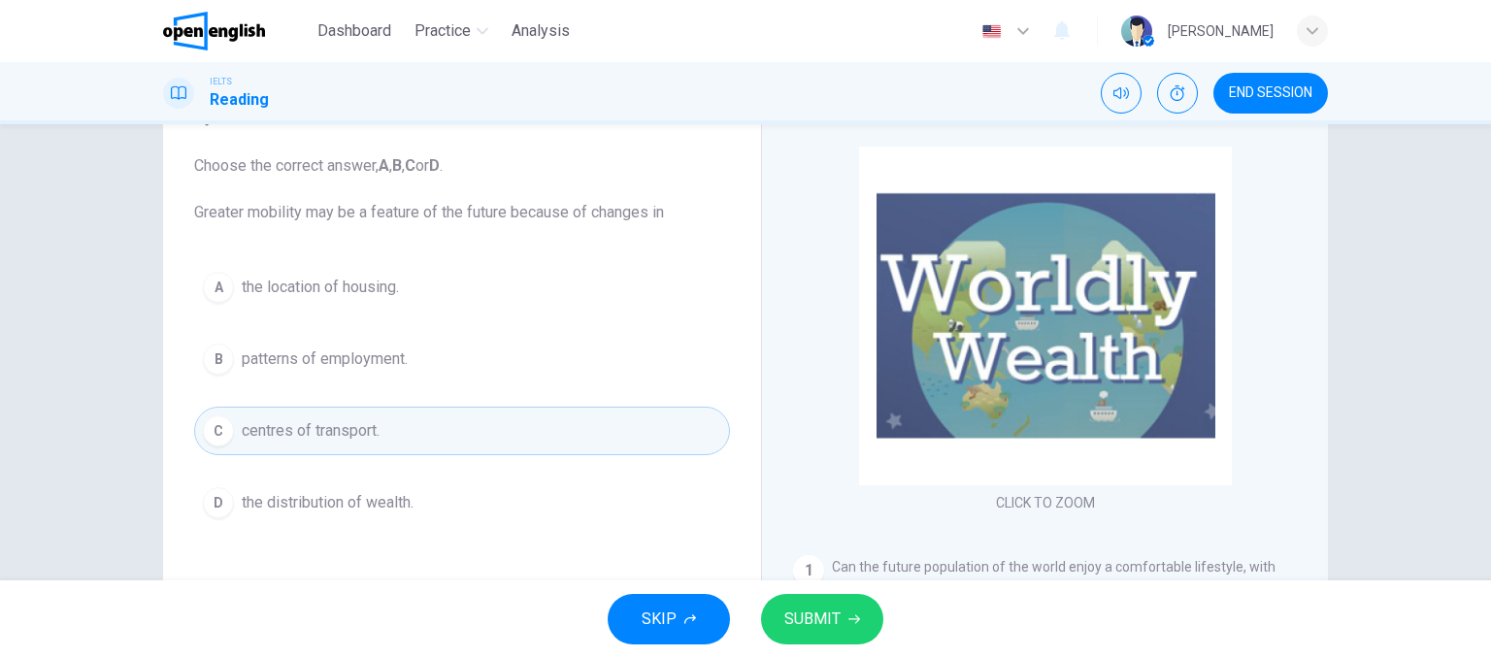
click at [836, 620] on span "SUBMIT" at bounding box center [812, 619] width 56 height 27
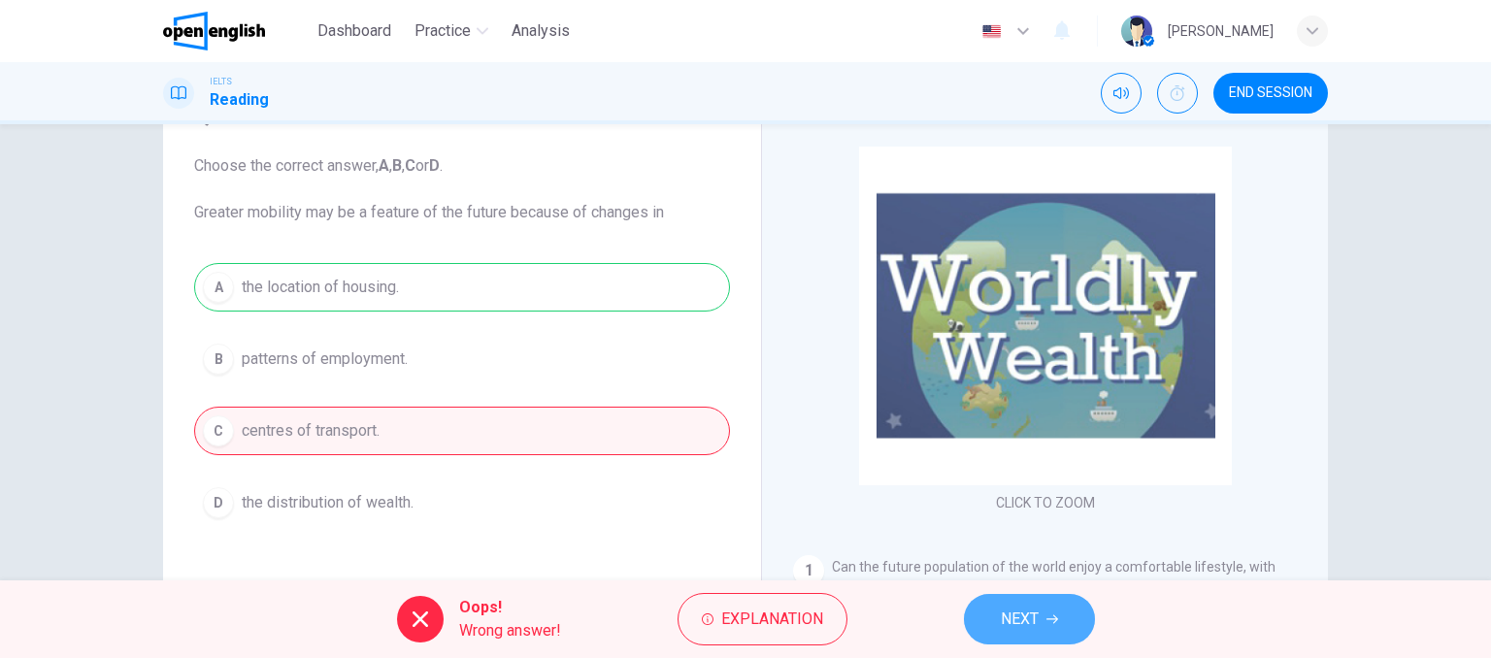
click at [1005, 626] on span "NEXT" at bounding box center [1020, 619] width 38 height 27
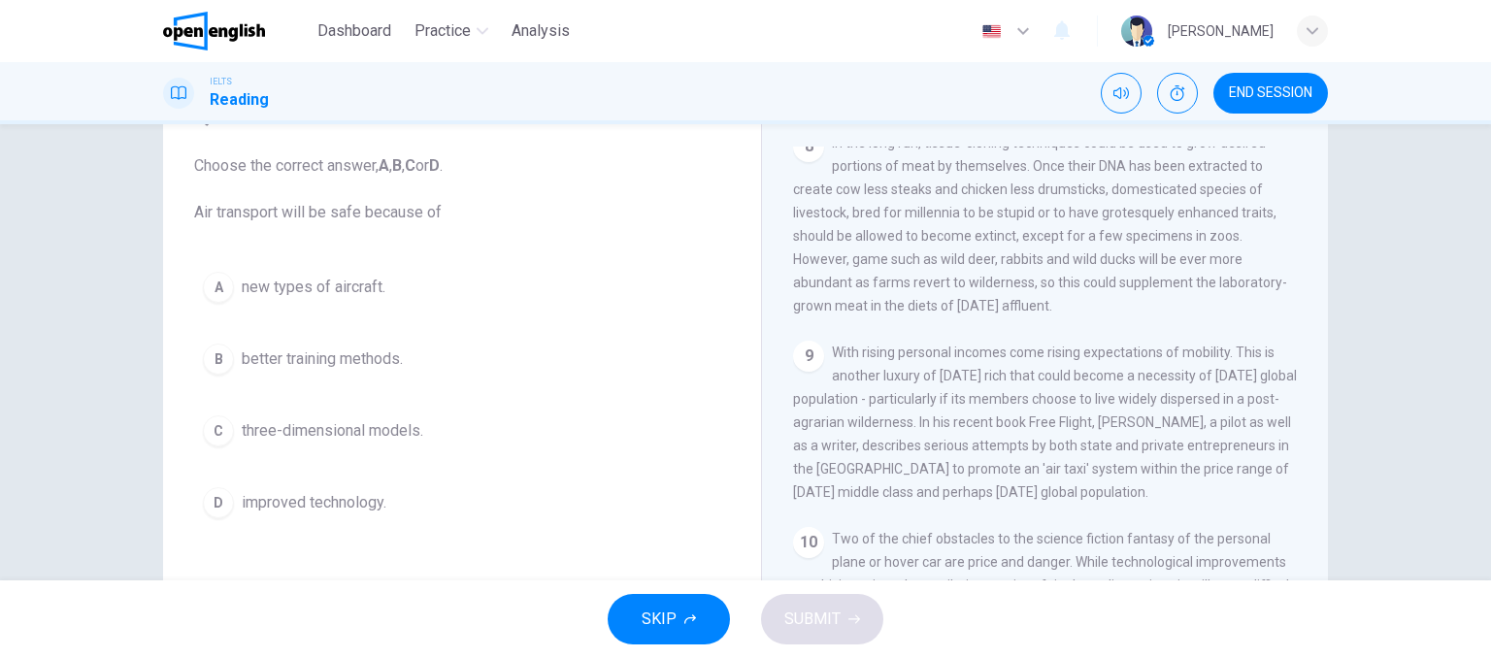
scroll to position [1711, 0]
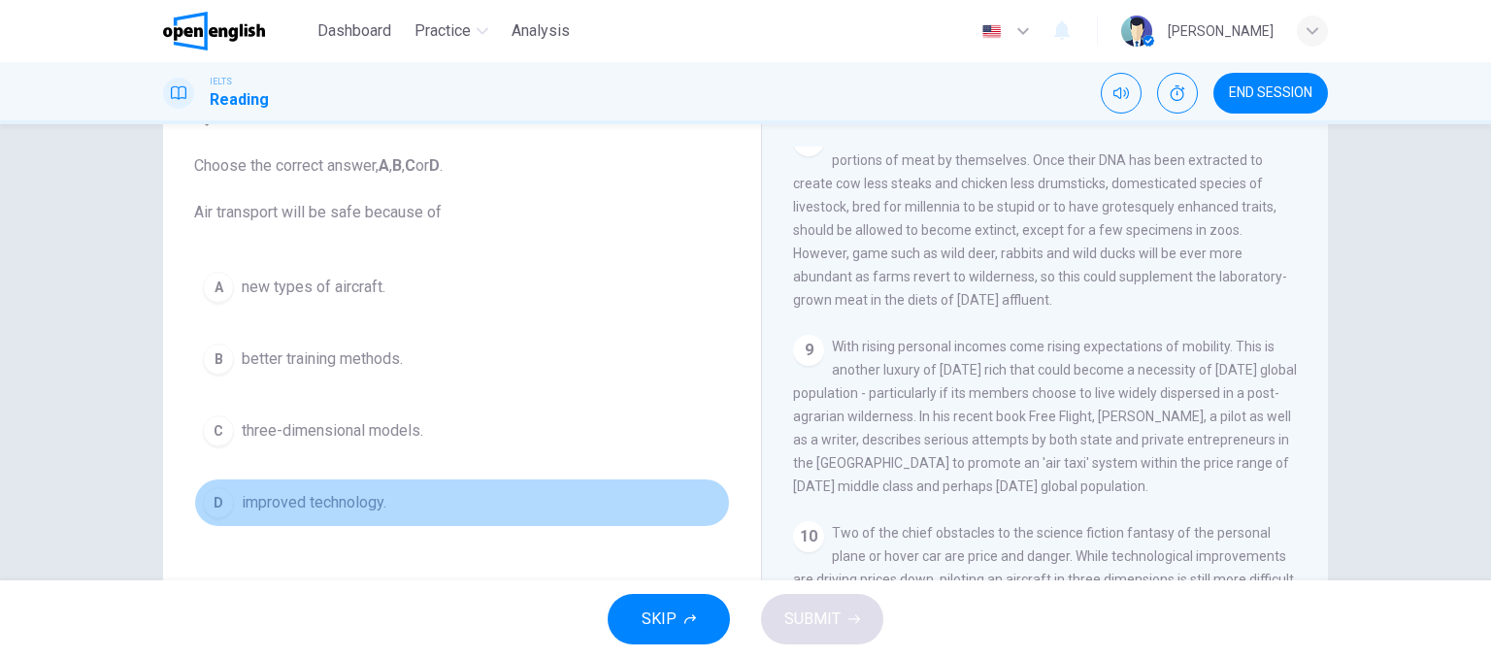
click at [218, 502] on div "D" at bounding box center [218, 502] width 31 height 31
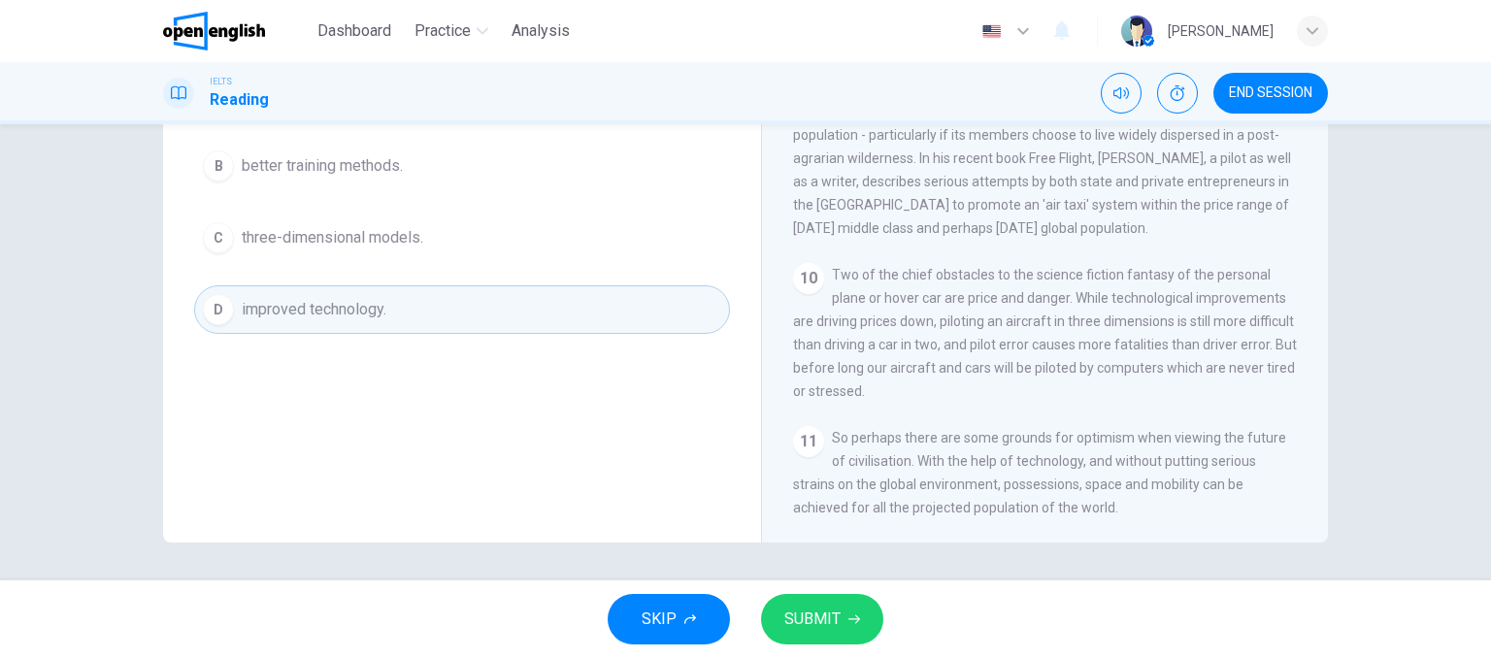
scroll to position [296, 0]
click at [514, 314] on button "D improved technology." at bounding box center [462, 308] width 536 height 49
click at [841, 609] on button "SUBMIT" at bounding box center [822, 619] width 122 height 50
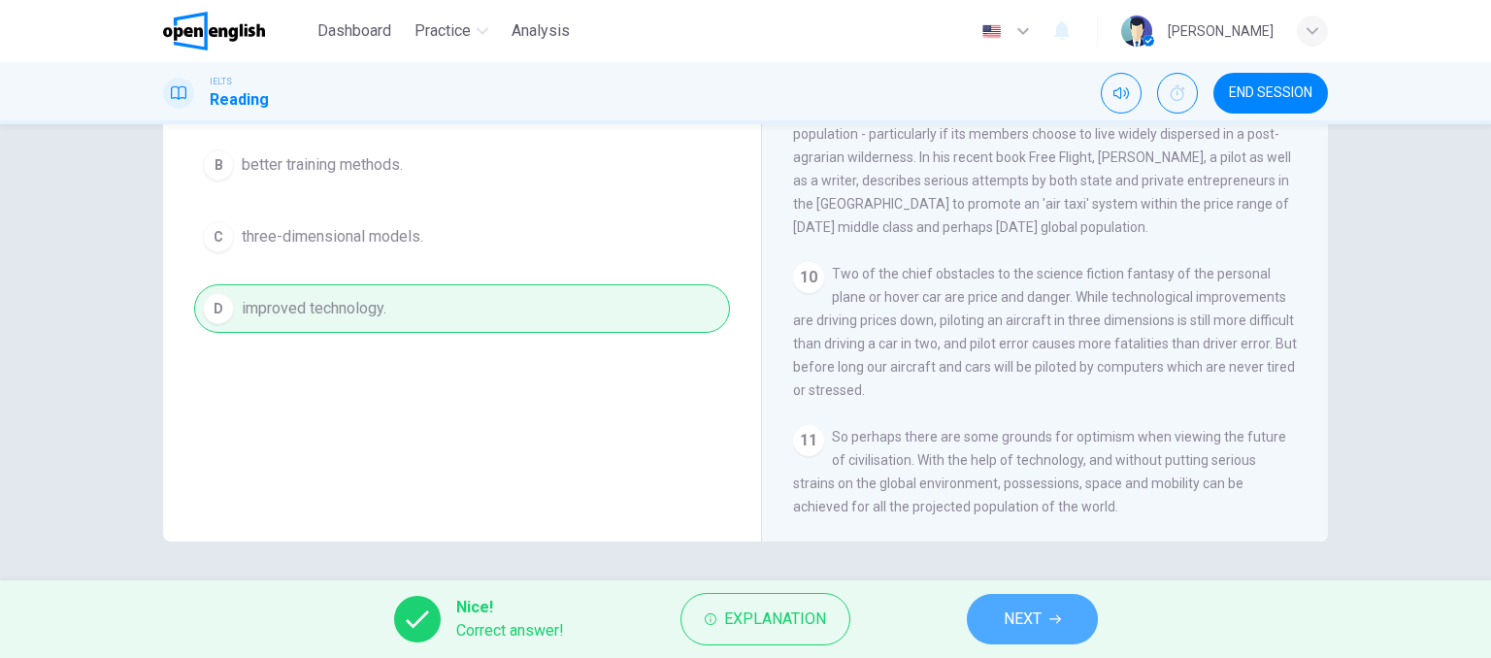
click at [1033, 604] on button "NEXT" at bounding box center [1032, 619] width 131 height 50
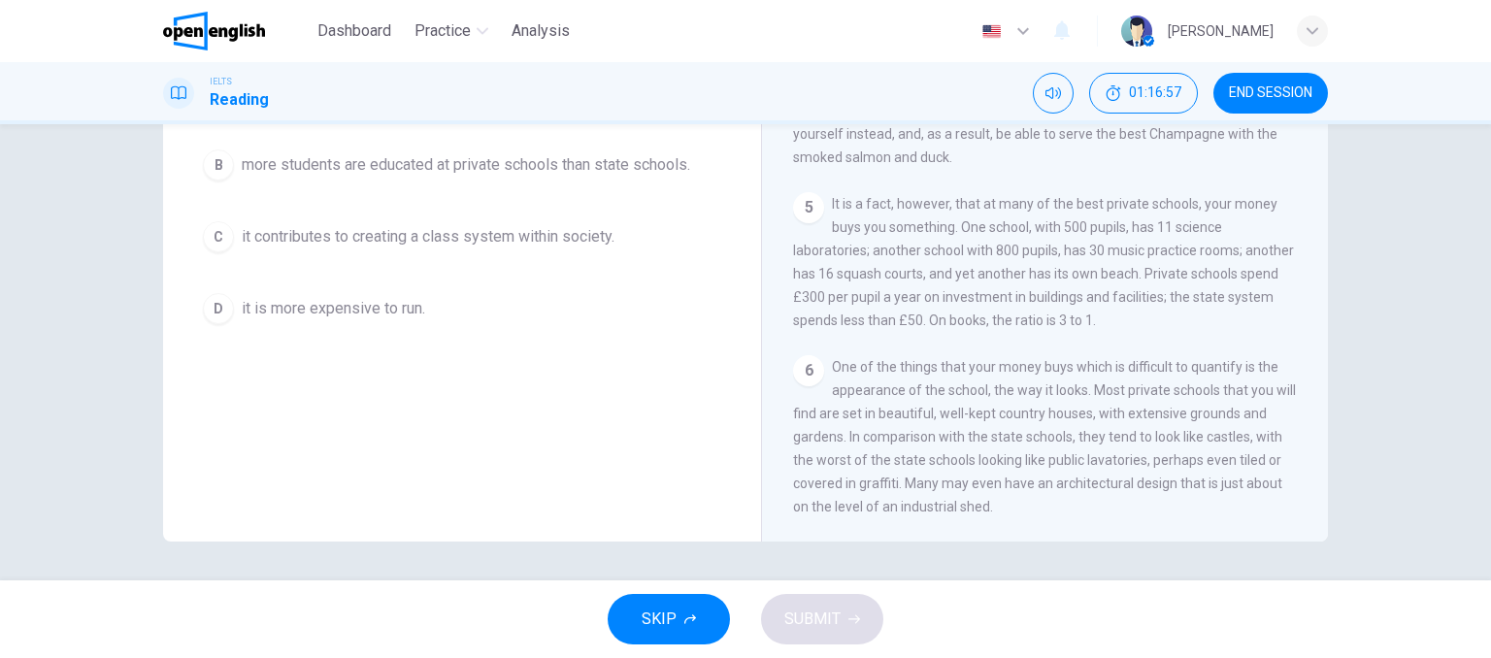
scroll to position [1235, 0]
click at [1281, 90] on span "END SESSION" at bounding box center [1270, 93] width 83 height 16
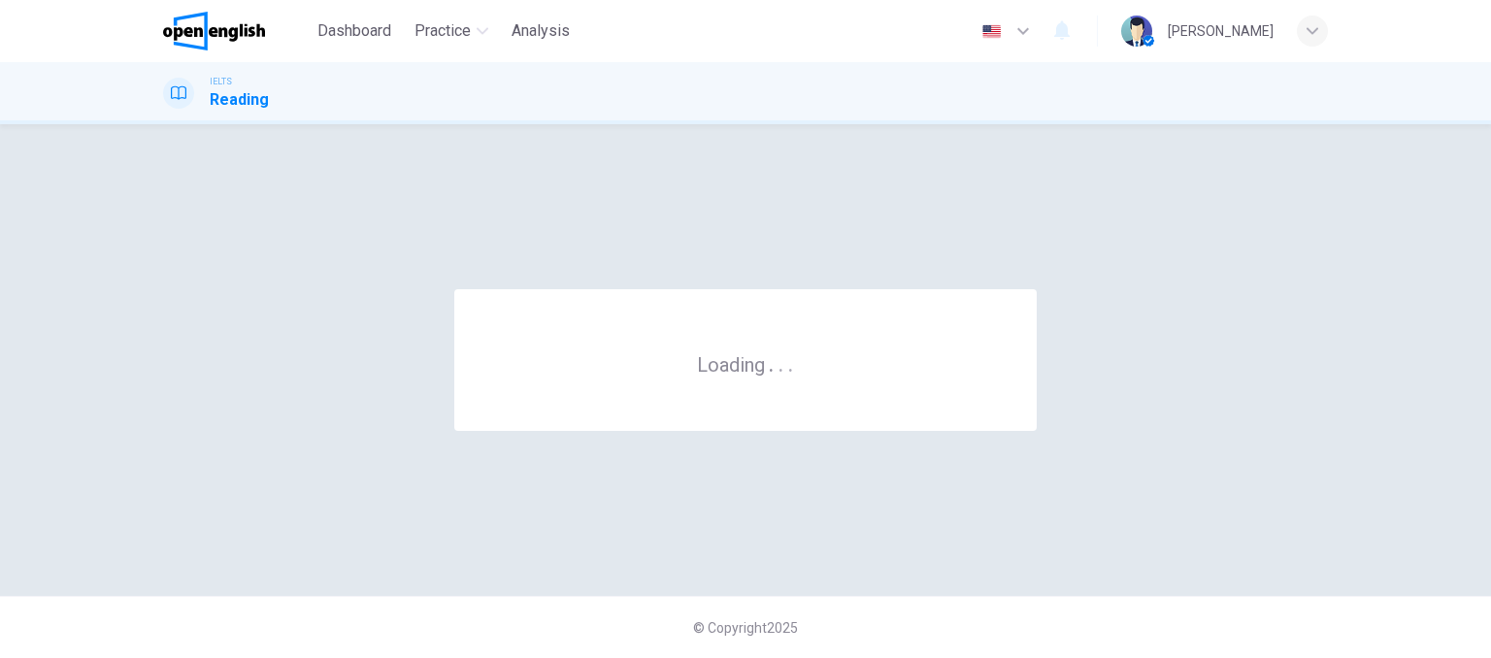
scroll to position [0, 0]
